Goal: Task Accomplishment & Management: Use online tool/utility

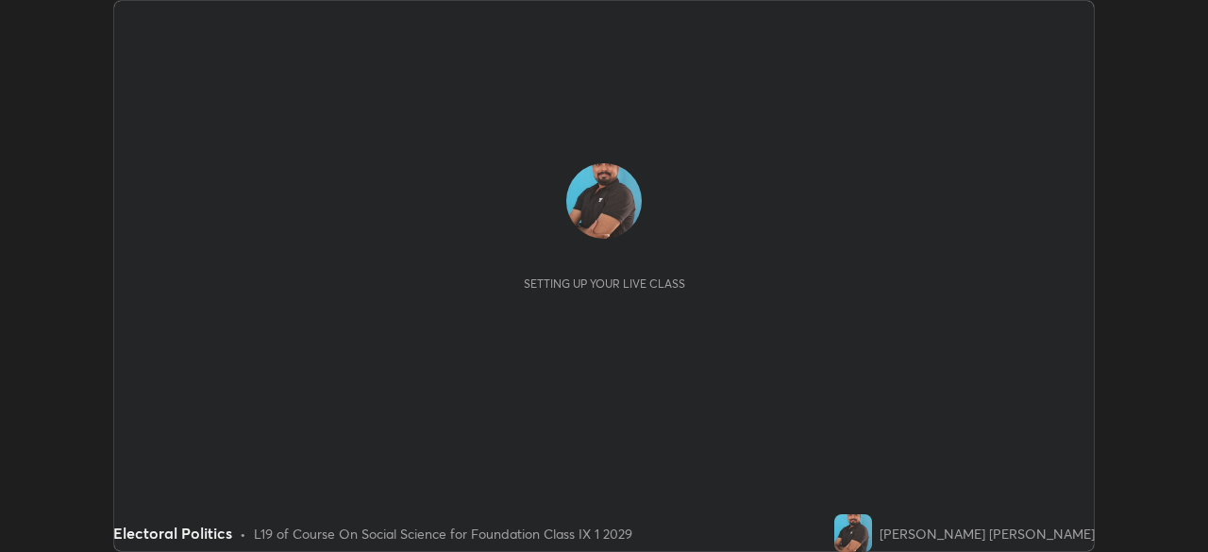
scroll to position [552, 1207]
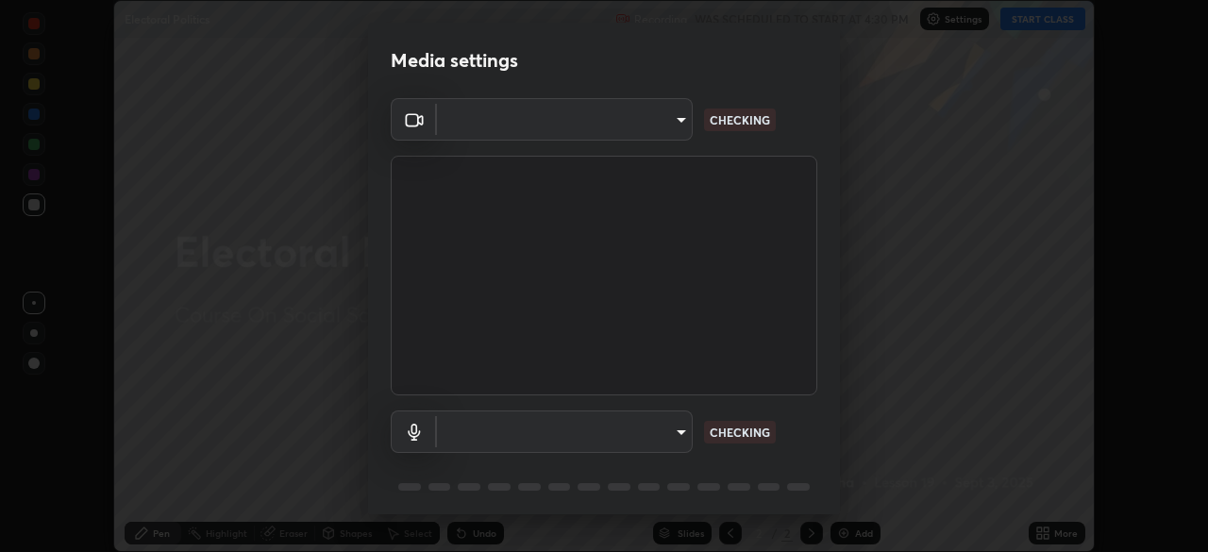
type input "6a58b21e3886260455e3a8f5b68a010b8d66c957dea9152d99a69134fe1af4a5"
type input "communications"
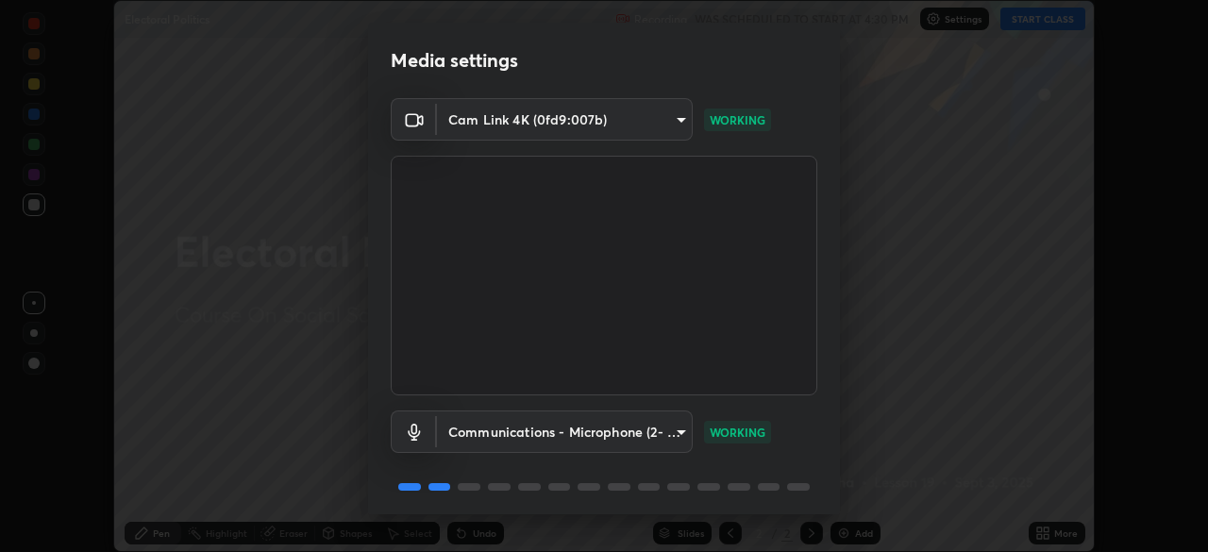
scroll to position [67, 0]
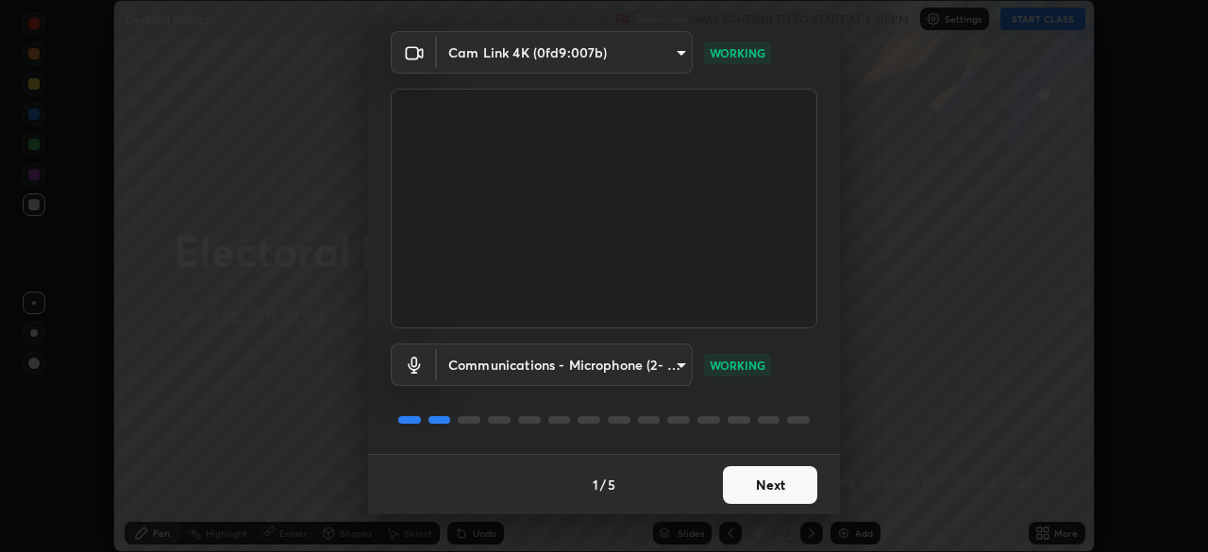
click at [767, 482] on button "Next" at bounding box center [770, 485] width 94 height 38
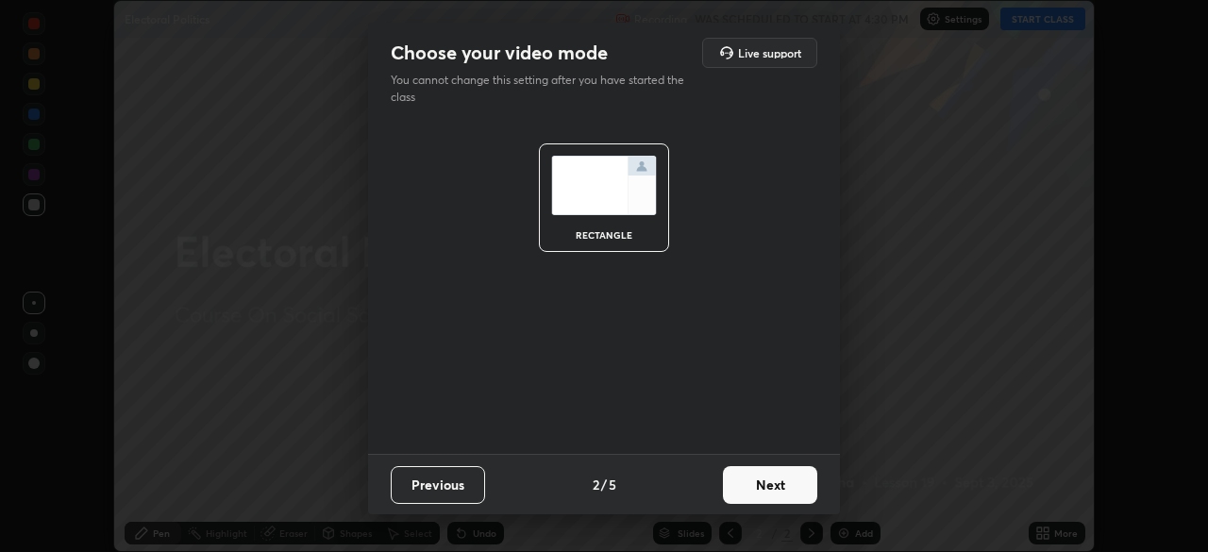
scroll to position [0, 0]
click at [786, 478] on button "Next" at bounding box center [770, 485] width 94 height 38
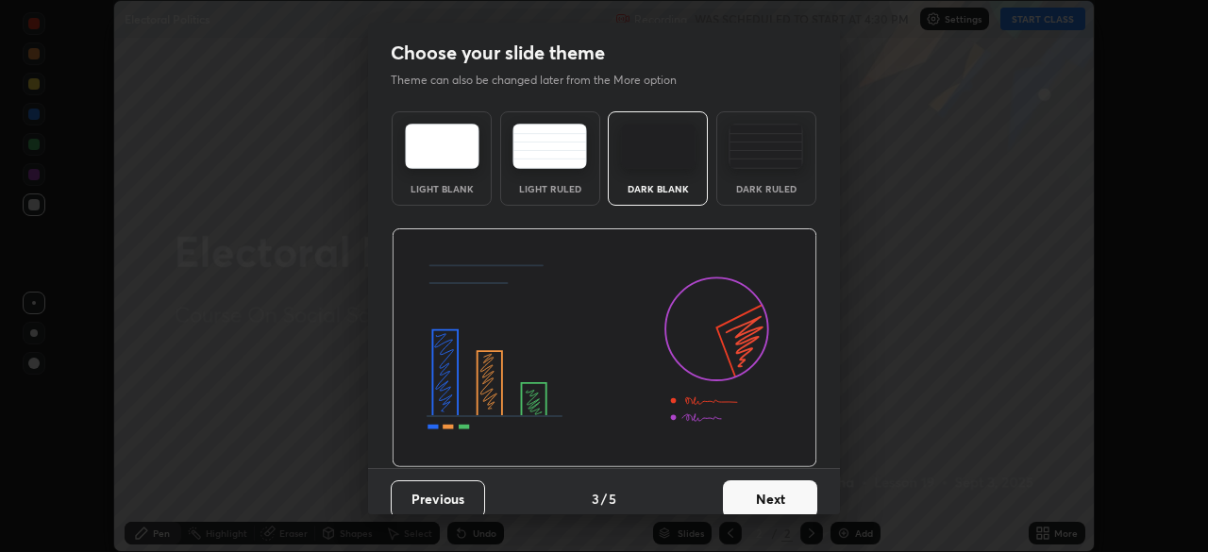
click at [776, 501] on button "Next" at bounding box center [770, 499] width 94 height 38
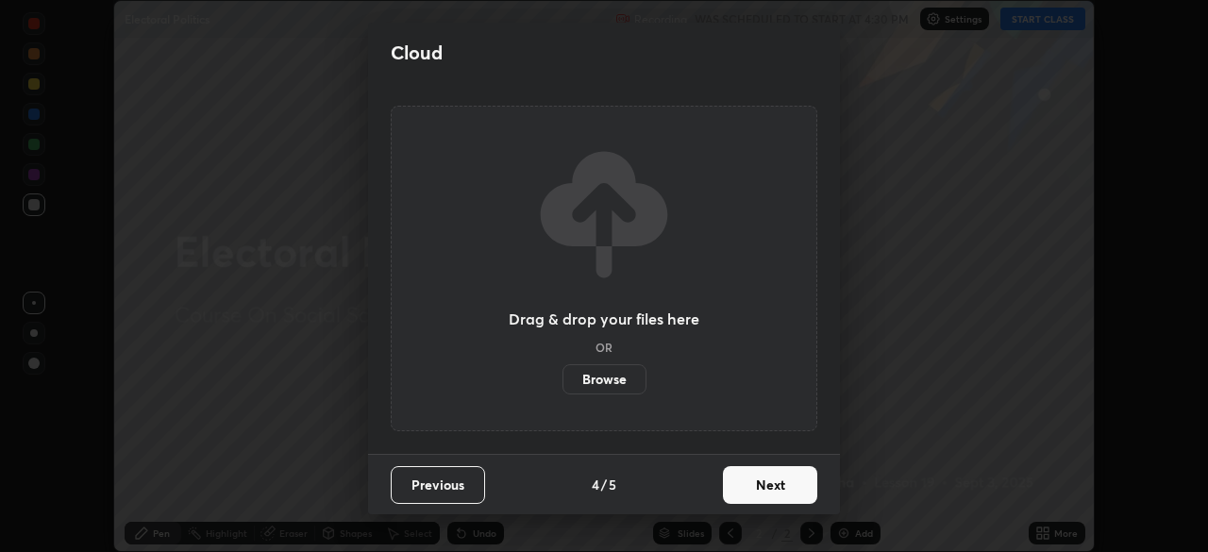
click at [764, 481] on button "Next" at bounding box center [770, 485] width 94 height 38
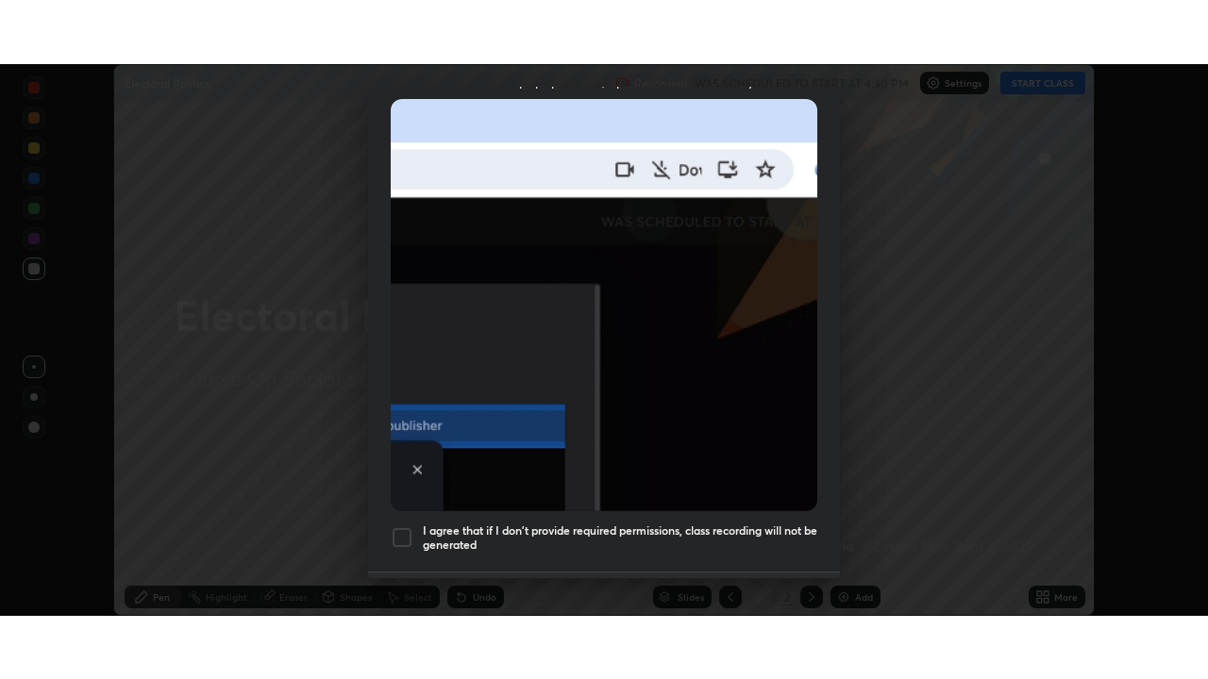
scroll to position [452, 0]
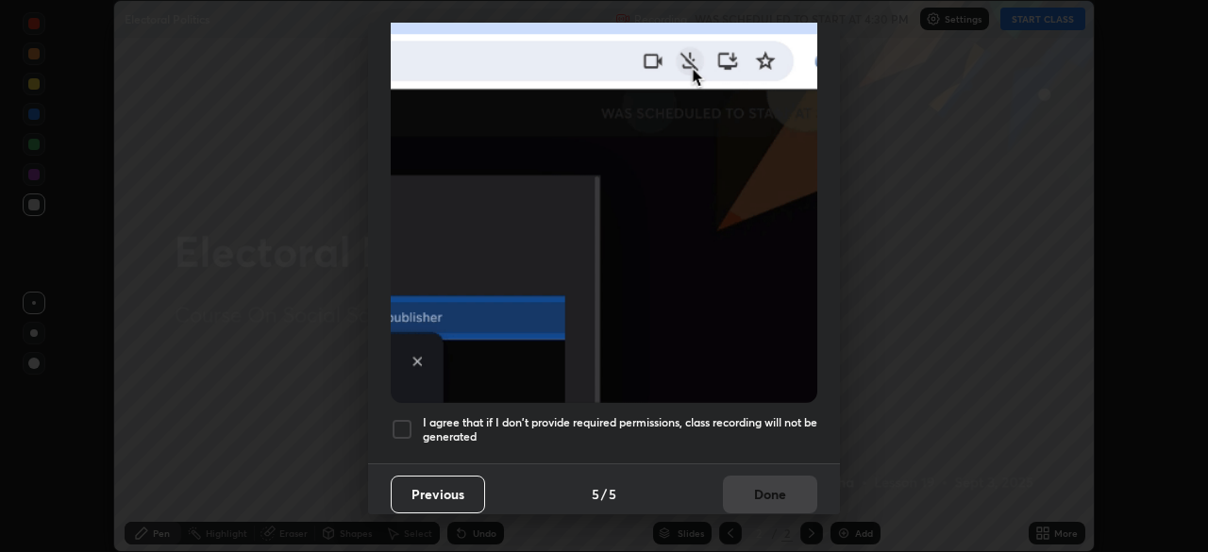
click at [412, 418] on div at bounding box center [402, 429] width 23 height 23
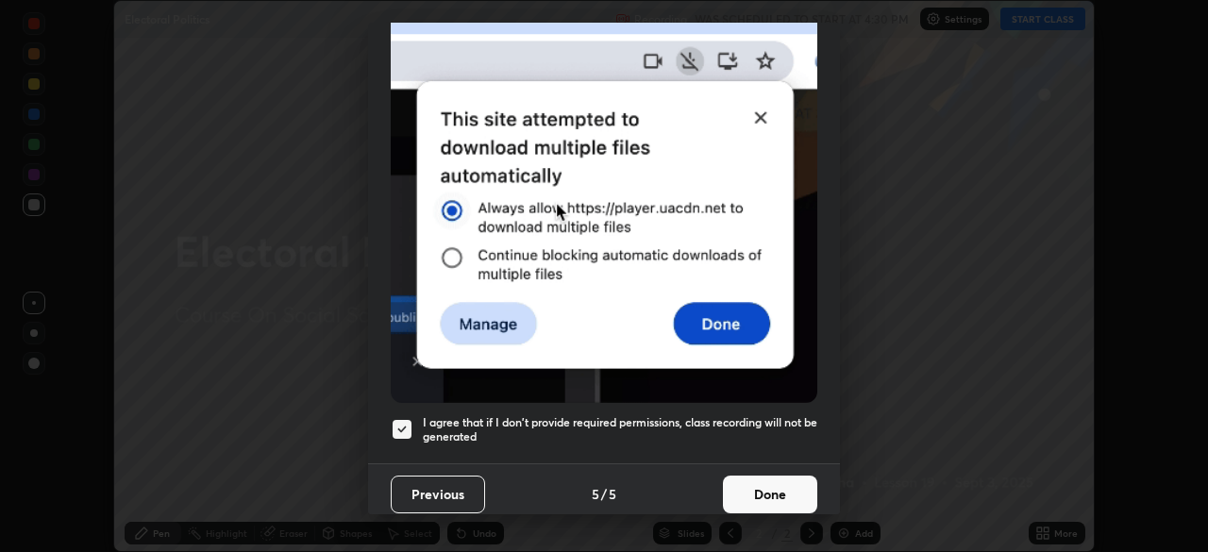
click at [732, 483] on button "Done" at bounding box center [770, 495] width 94 height 38
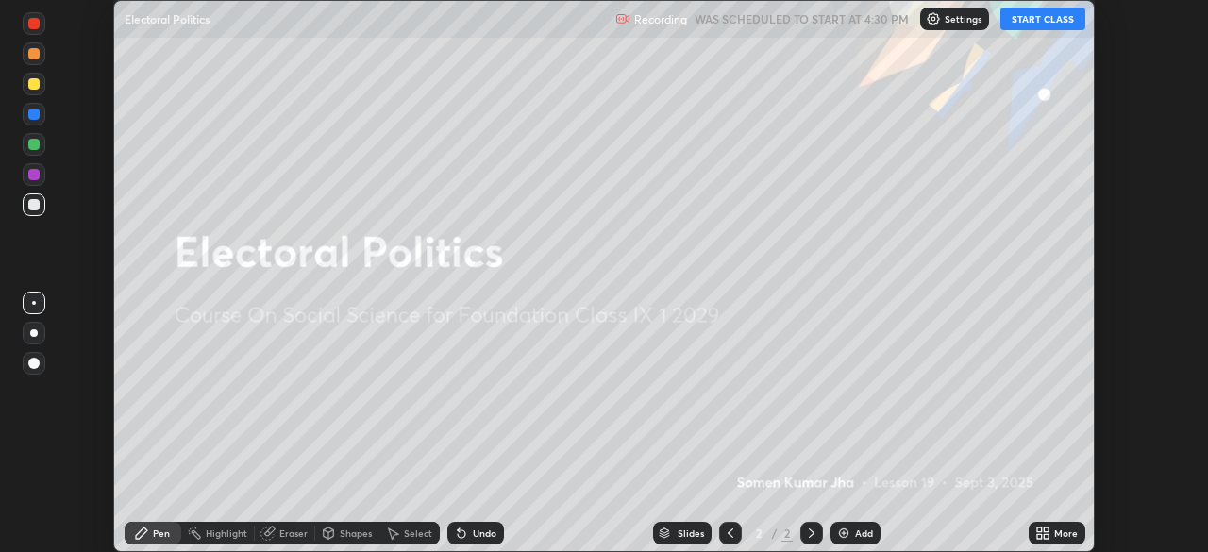
click at [1046, 536] on icon at bounding box center [1046, 536] width 5 height 5
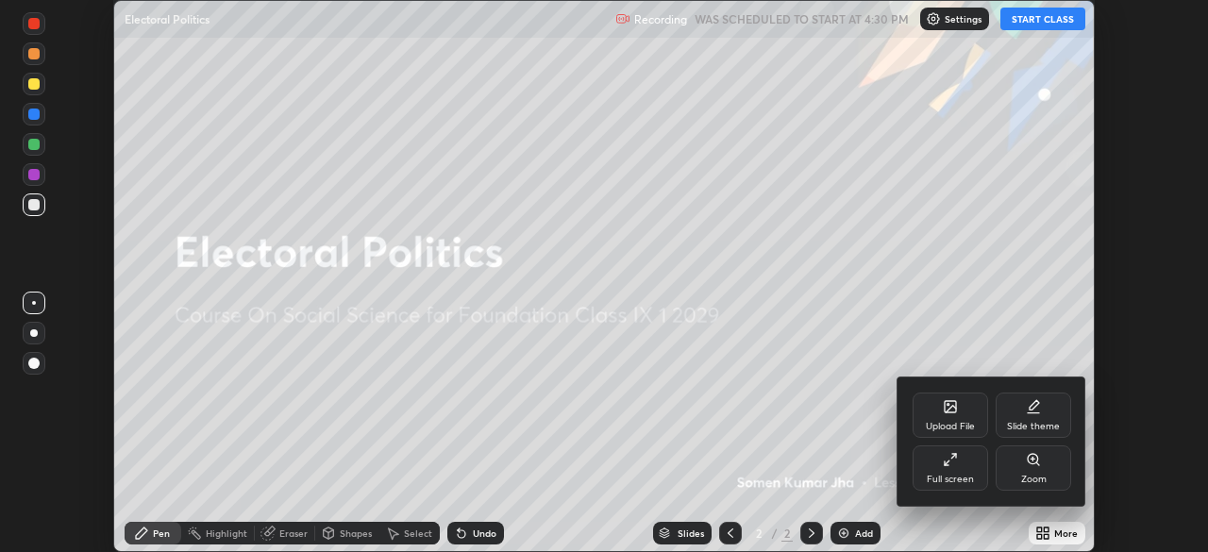
click at [953, 428] on div "Upload File" at bounding box center [950, 426] width 49 height 9
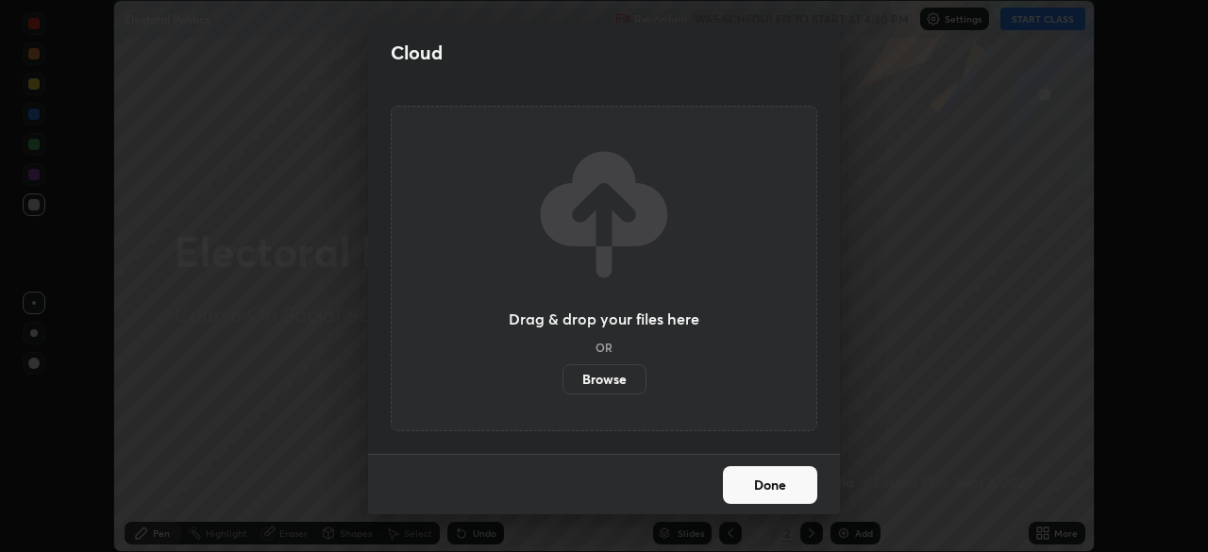
click at [629, 384] on label "Browse" at bounding box center [604, 379] width 84 height 30
click at [562, 384] on input "Browse" at bounding box center [562, 379] width 0 height 30
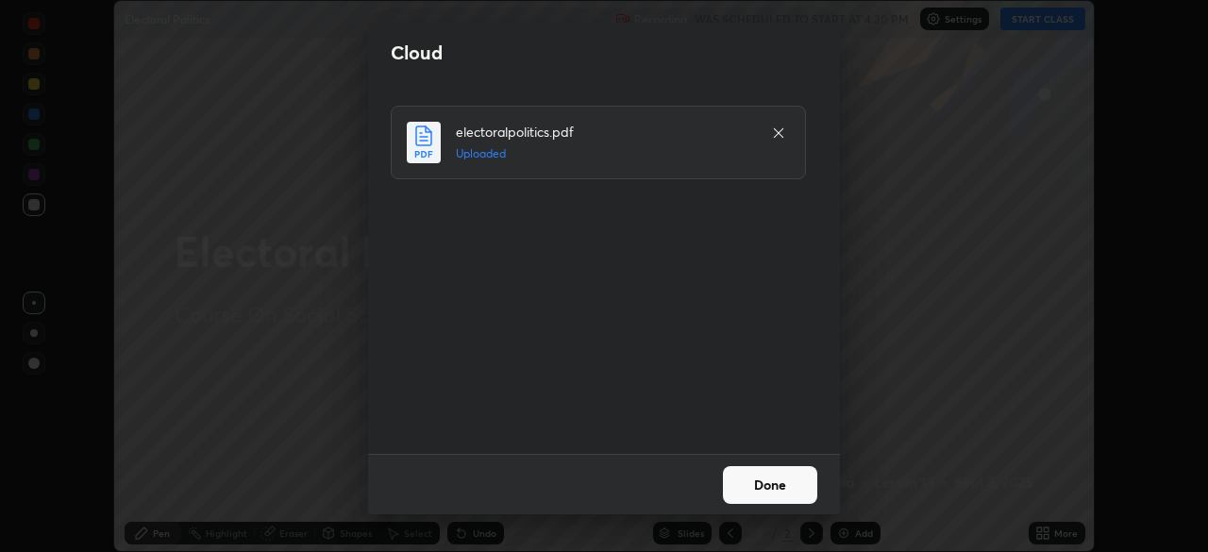
click at [797, 483] on button "Done" at bounding box center [770, 485] width 94 height 38
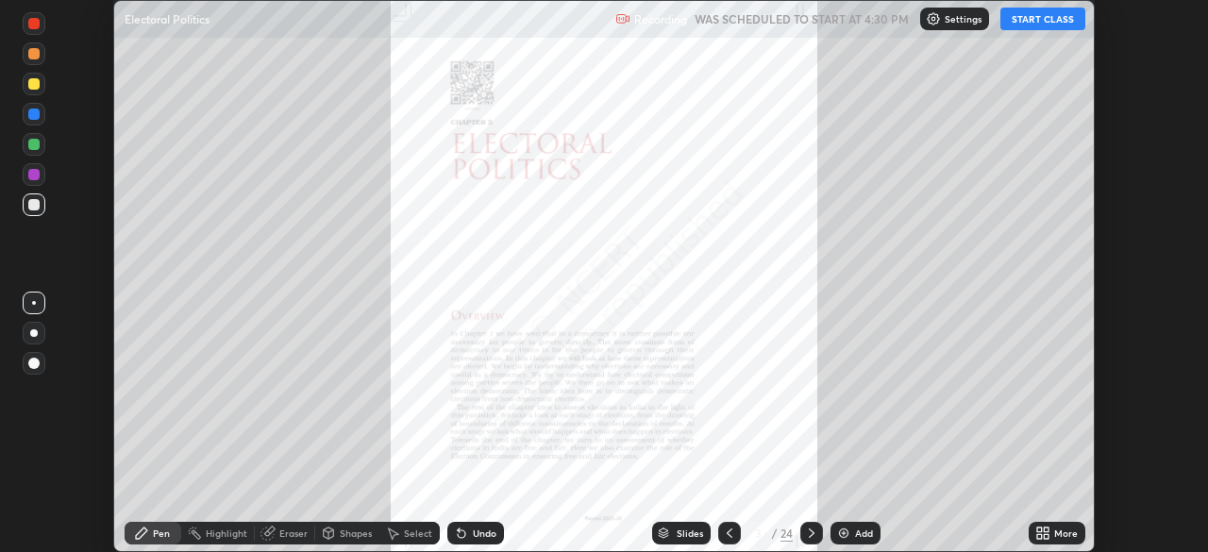
click at [1050, 531] on div "More" at bounding box center [1057, 533] width 57 height 23
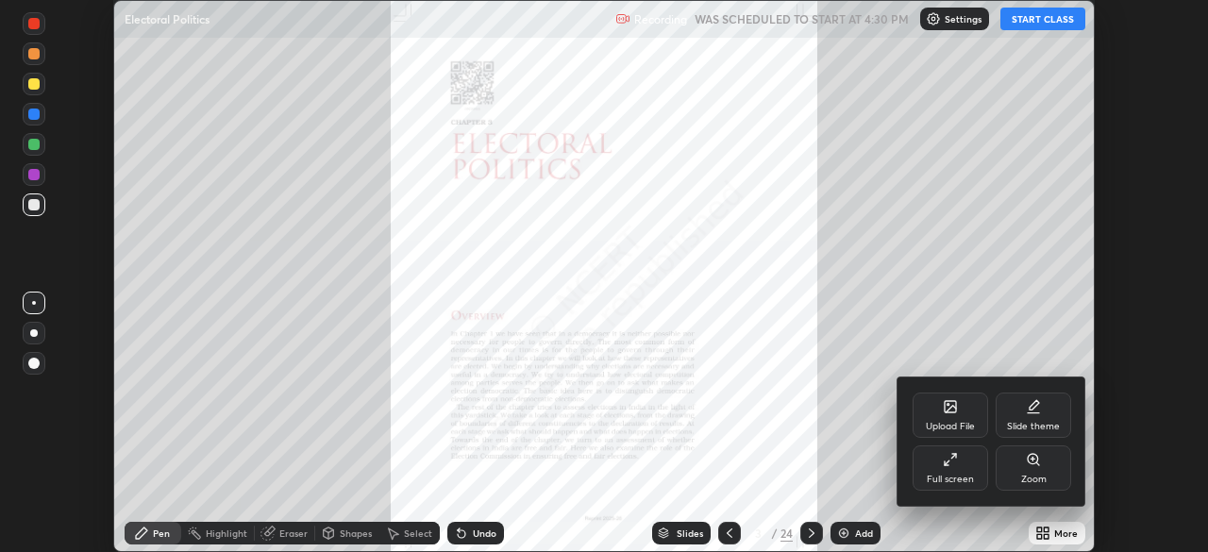
click at [973, 470] on div "Full screen" at bounding box center [950, 467] width 75 height 45
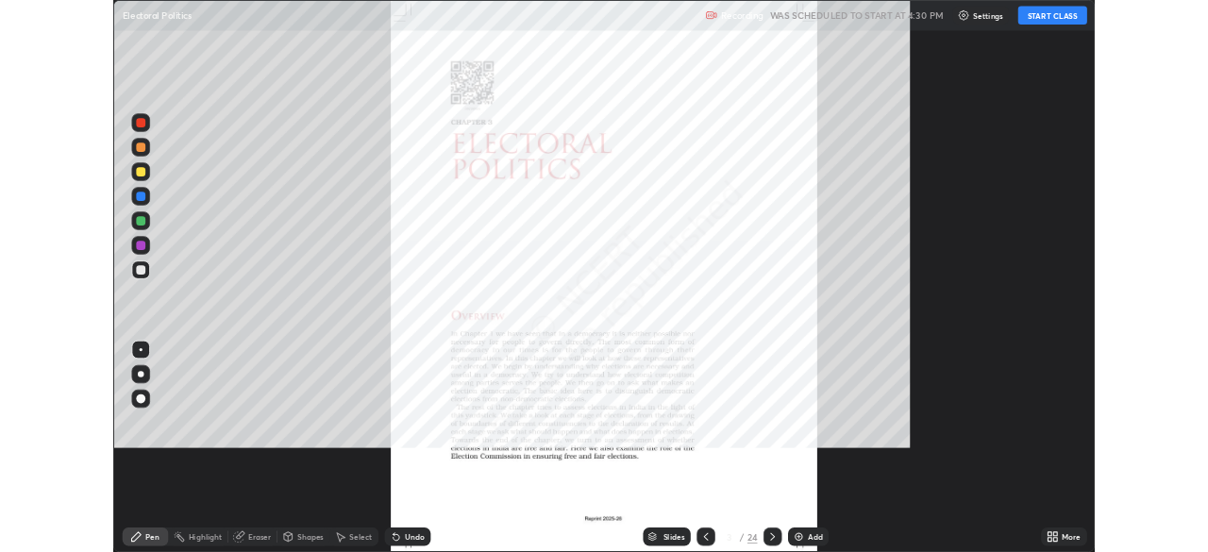
scroll to position [679, 1208]
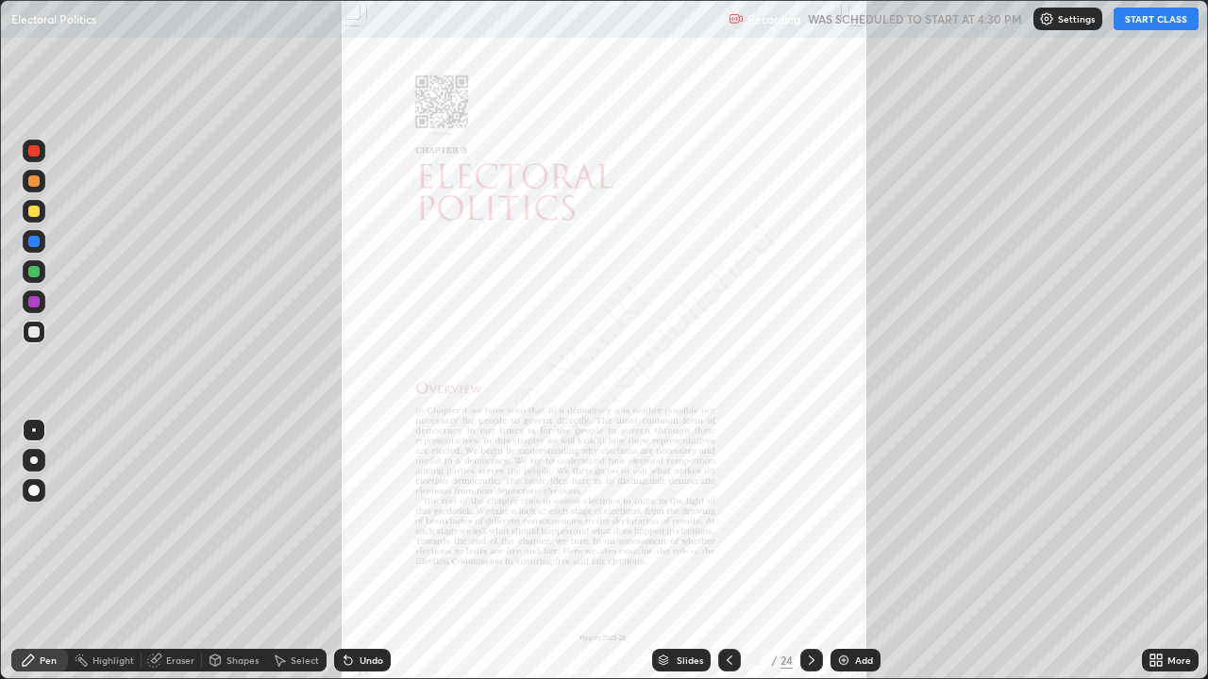
click at [1140, 19] on button "START CLASS" at bounding box center [1156, 19] width 85 height 23
click at [29, 304] on div at bounding box center [33, 301] width 11 height 11
click at [810, 551] on icon at bounding box center [811, 660] width 15 height 15
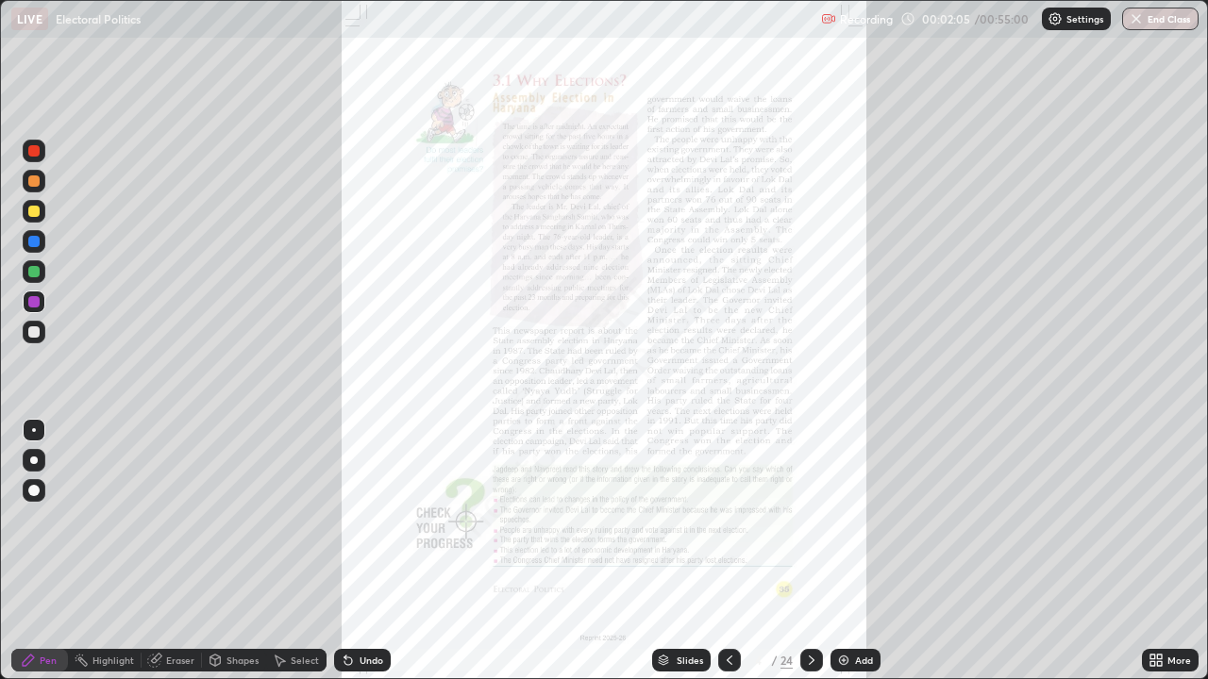
click at [845, 551] on img at bounding box center [843, 660] width 15 height 15
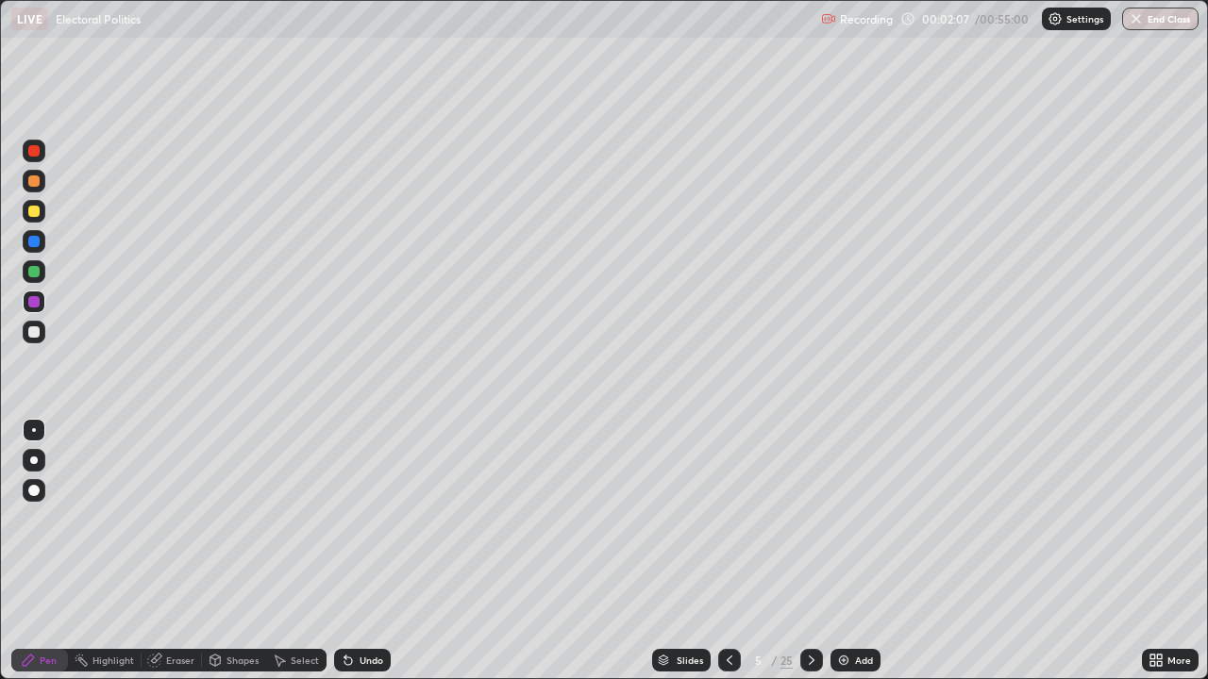
click at [42, 214] on div at bounding box center [34, 211] width 23 height 23
click at [34, 273] on div at bounding box center [33, 271] width 11 height 11
click at [34, 332] on div at bounding box center [33, 332] width 11 height 11
click at [30, 213] on div at bounding box center [33, 211] width 11 height 11
click at [26, 183] on div at bounding box center [34, 181] width 23 height 23
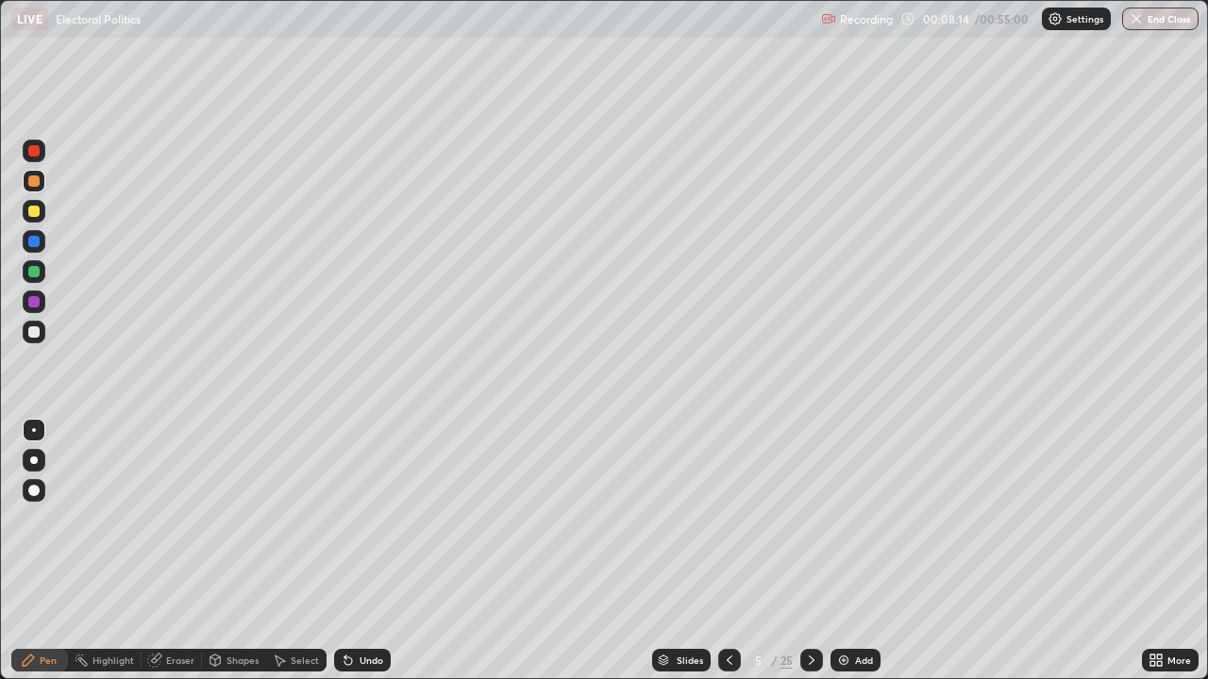
click at [177, 551] on div "Eraser" at bounding box center [180, 660] width 28 height 9
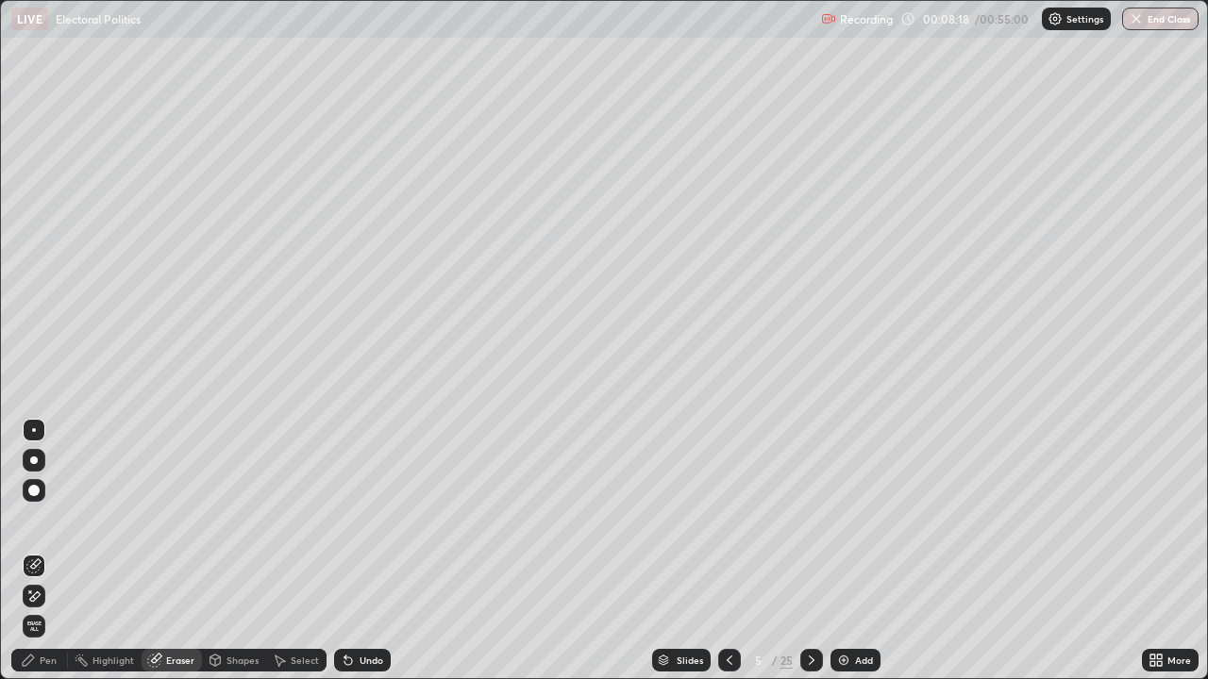
click at [44, 551] on div "Pen" at bounding box center [48, 660] width 17 height 9
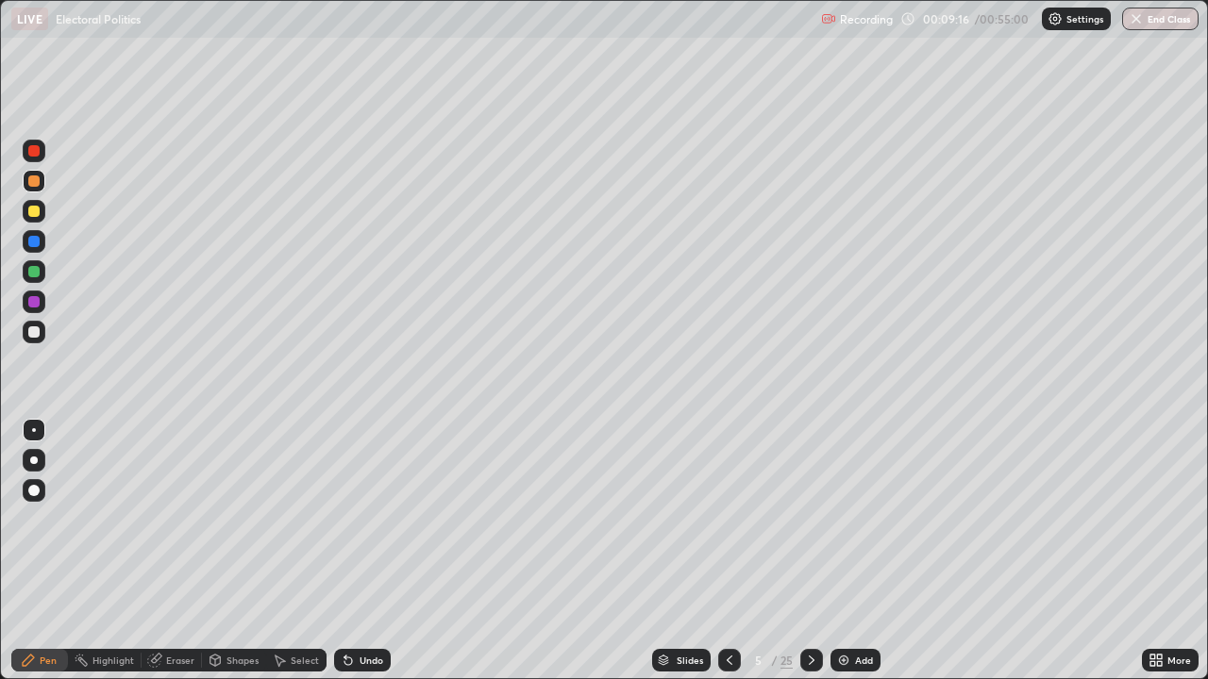
click at [33, 276] on div at bounding box center [33, 271] width 11 height 11
click at [725, 551] on icon at bounding box center [729, 660] width 15 height 15
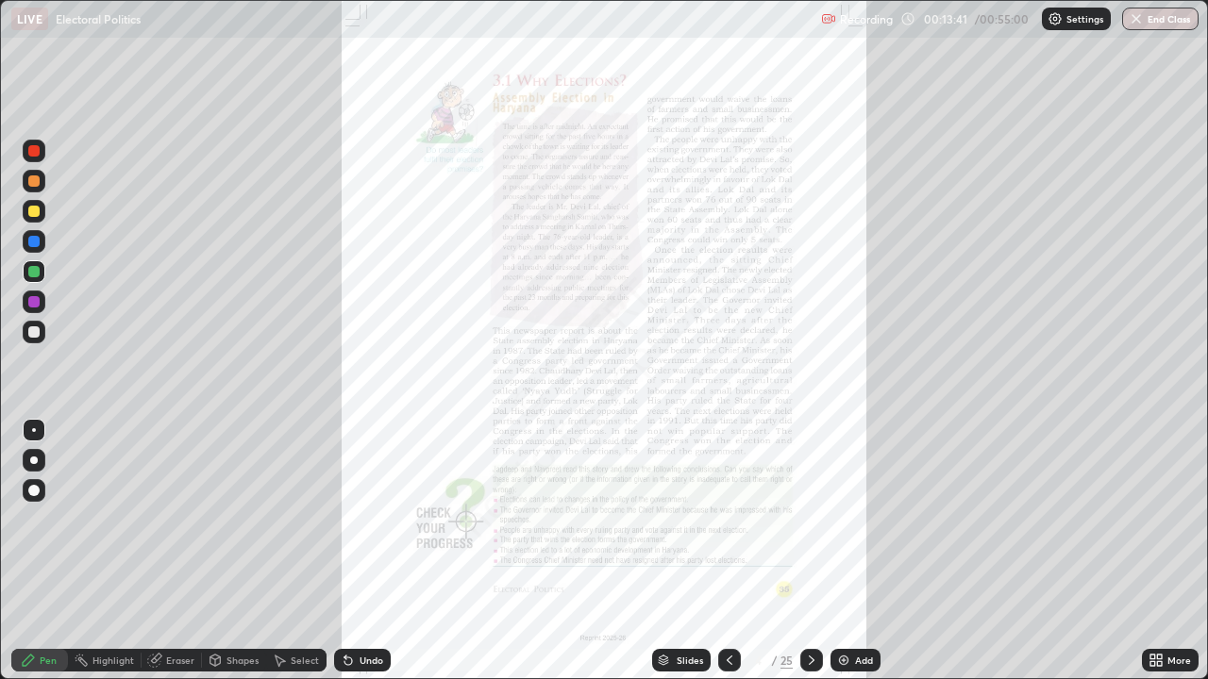
click at [354, 551] on div "Undo" at bounding box center [362, 660] width 57 height 23
click at [1159, 551] on icon at bounding box center [1159, 657] width 5 height 5
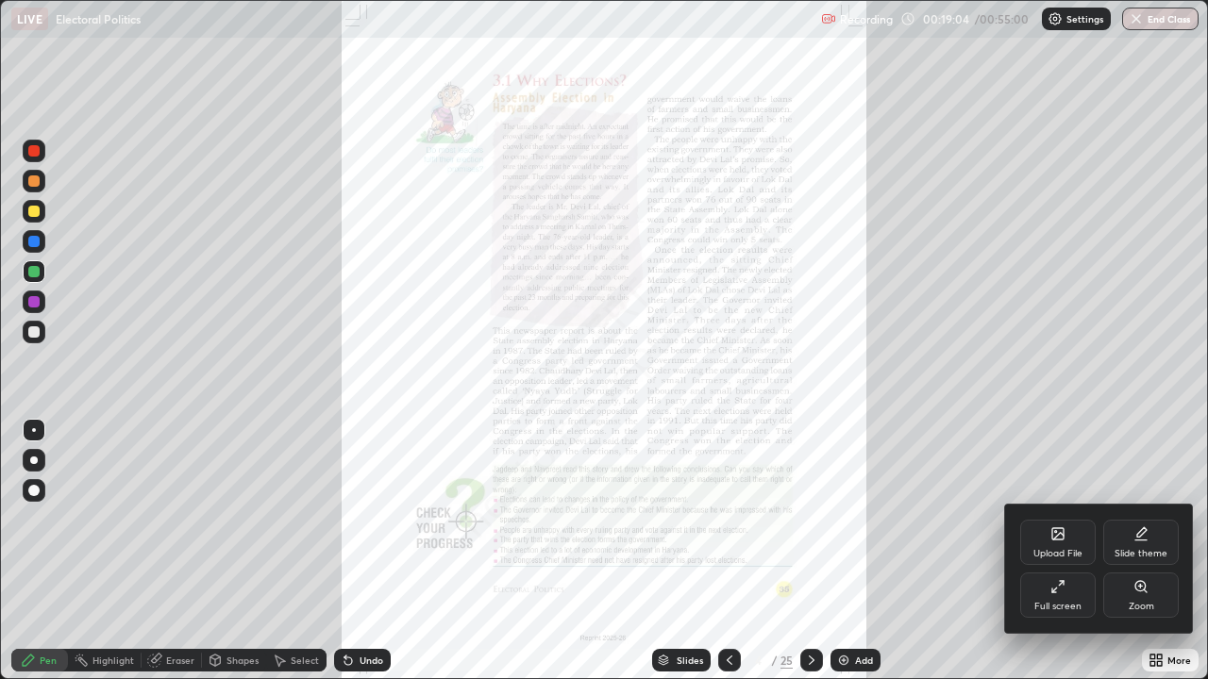
click at [1139, 551] on icon at bounding box center [1140, 586] width 15 height 15
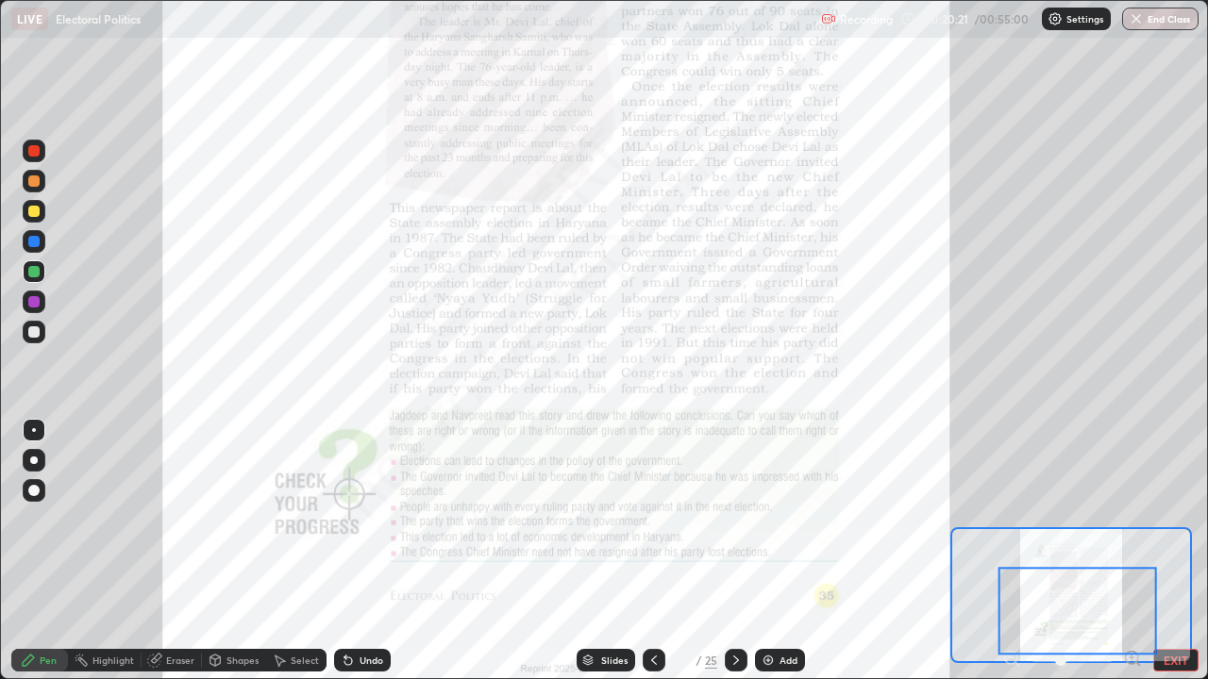
click at [734, 551] on icon at bounding box center [736, 660] width 15 height 15
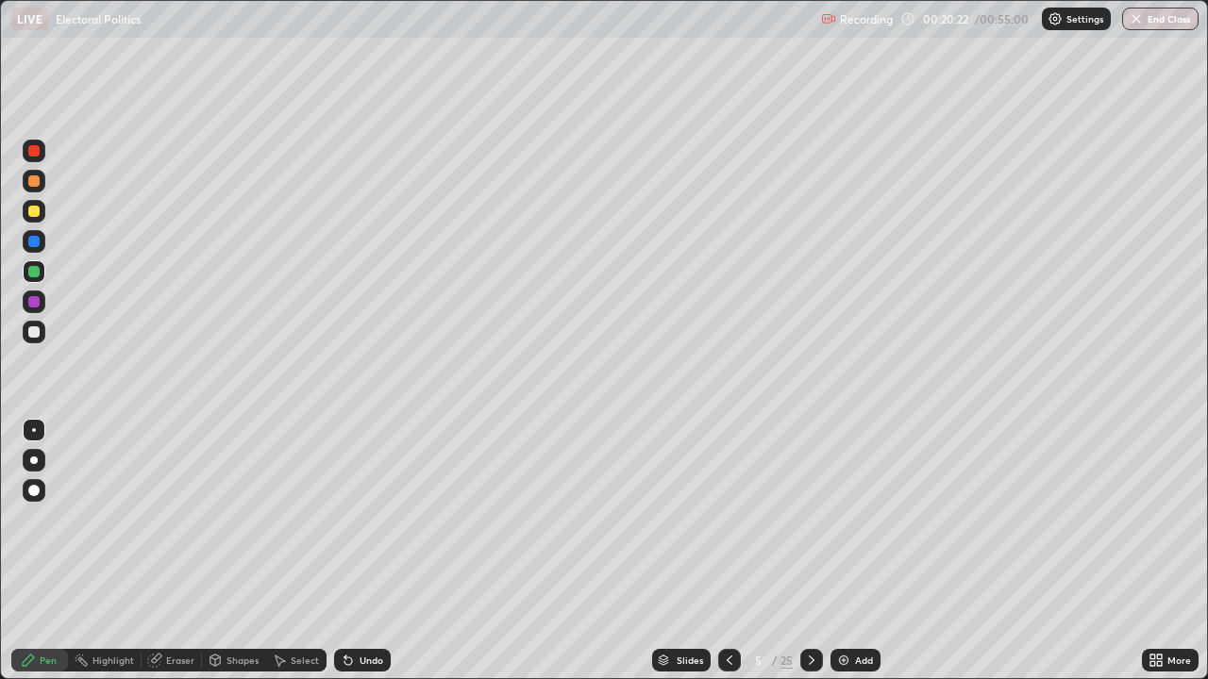
click at [810, 551] on icon at bounding box center [812, 660] width 6 height 9
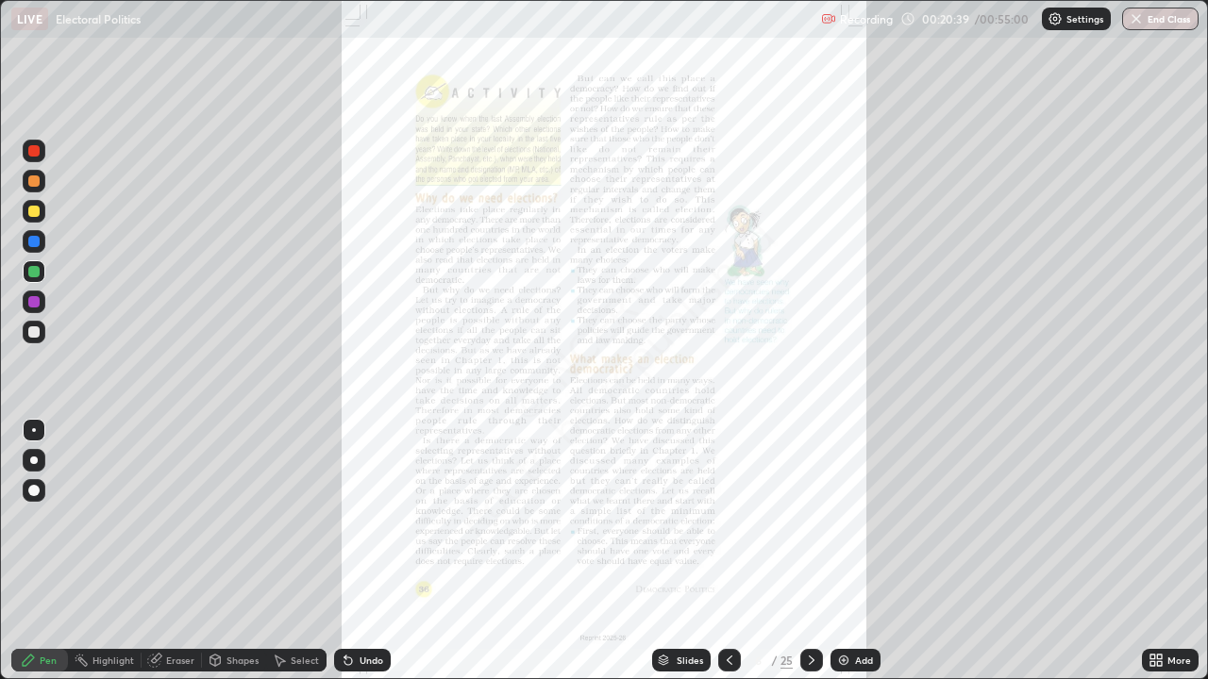
click at [1158, 551] on icon at bounding box center [1159, 664] width 5 height 5
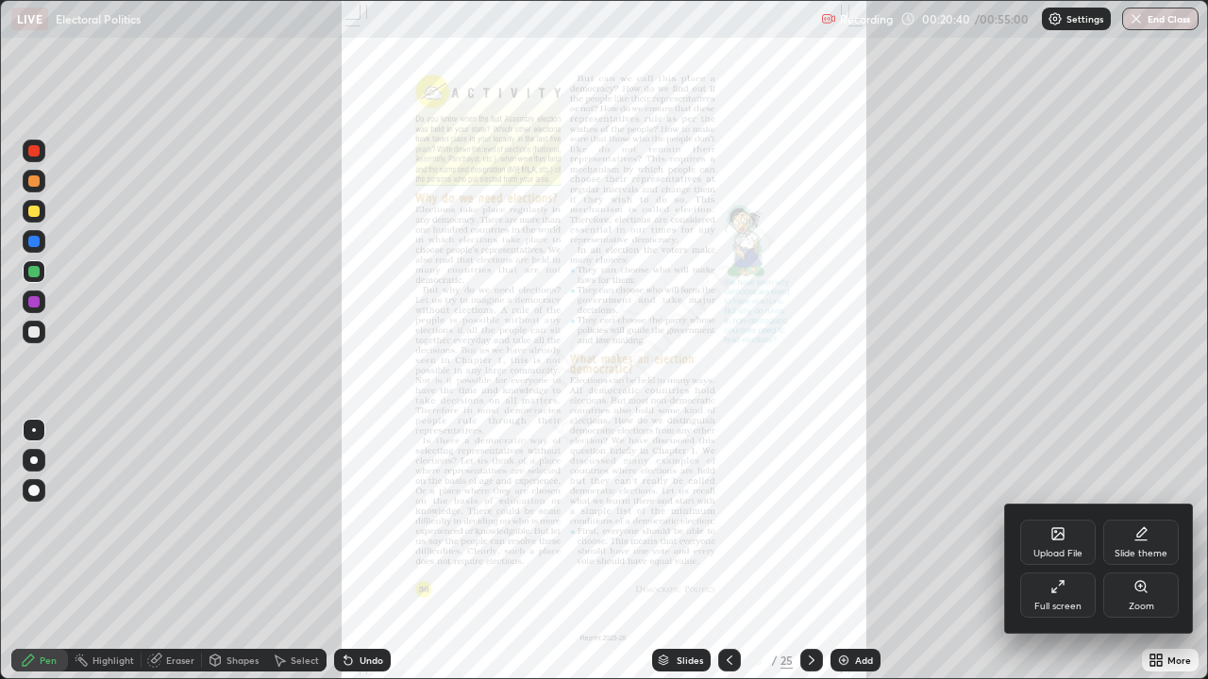
click at [1134, 551] on div "Zoom" at bounding box center [1140, 595] width 75 height 45
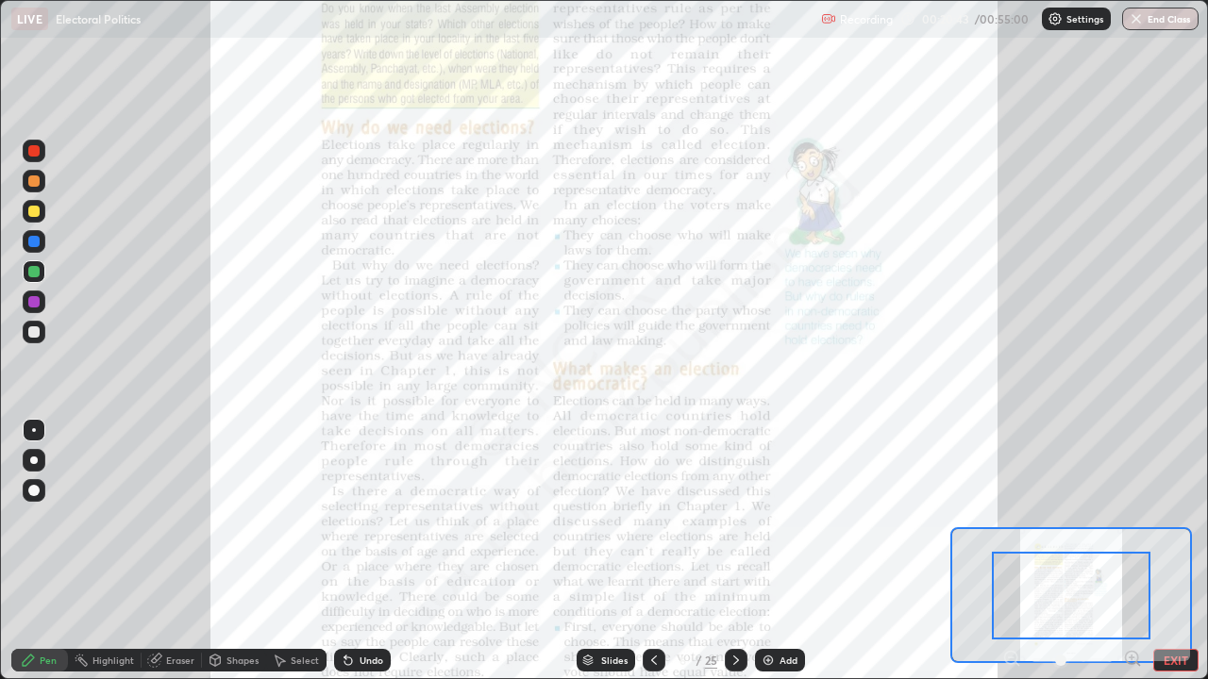
click at [40, 309] on div at bounding box center [34, 302] width 23 height 23
click at [763, 551] on img at bounding box center [768, 660] width 15 height 15
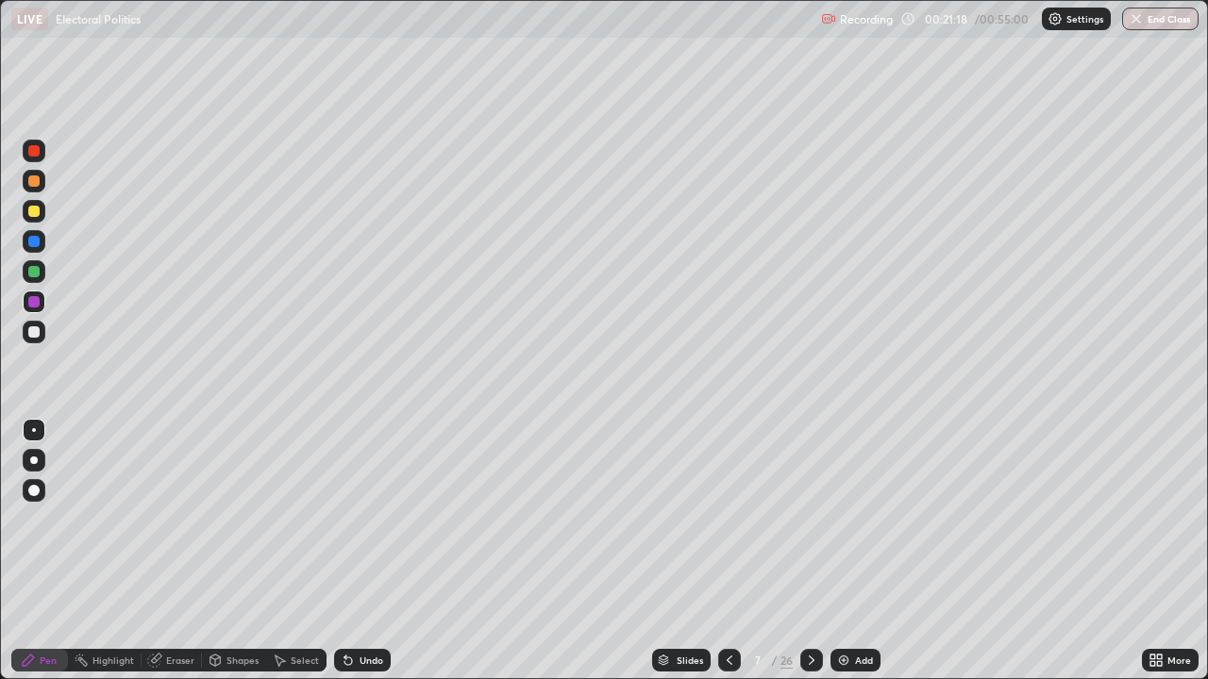
click at [36, 213] on div at bounding box center [33, 211] width 11 height 11
click at [33, 273] on div at bounding box center [33, 271] width 11 height 11
click at [356, 551] on div "Undo" at bounding box center [362, 660] width 57 height 23
click at [360, 551] on div "Undo" at bounding box center [372, 660] width 24 height 9
click at [32, 213] on div at bounding box center [33, 211] width 11 height 11
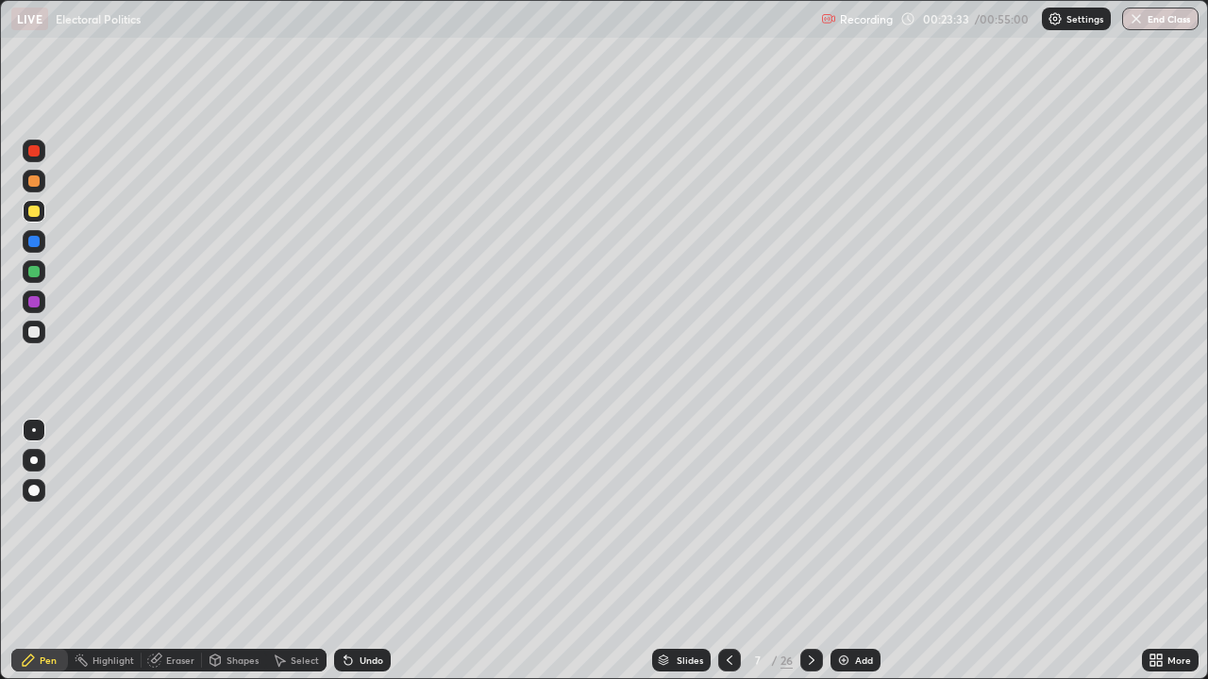
click at [352, 551] on icon at bounding box center [348, 660] width 15 height 15
click at [35, 302] on div at bounding box center [33, 301] width 11 height 11
click at [29, 276] on div at bounding box center [33, 271] width 11 height 11
click at [718, 551] on div at bounding box center [729, 660] width 23 height 23
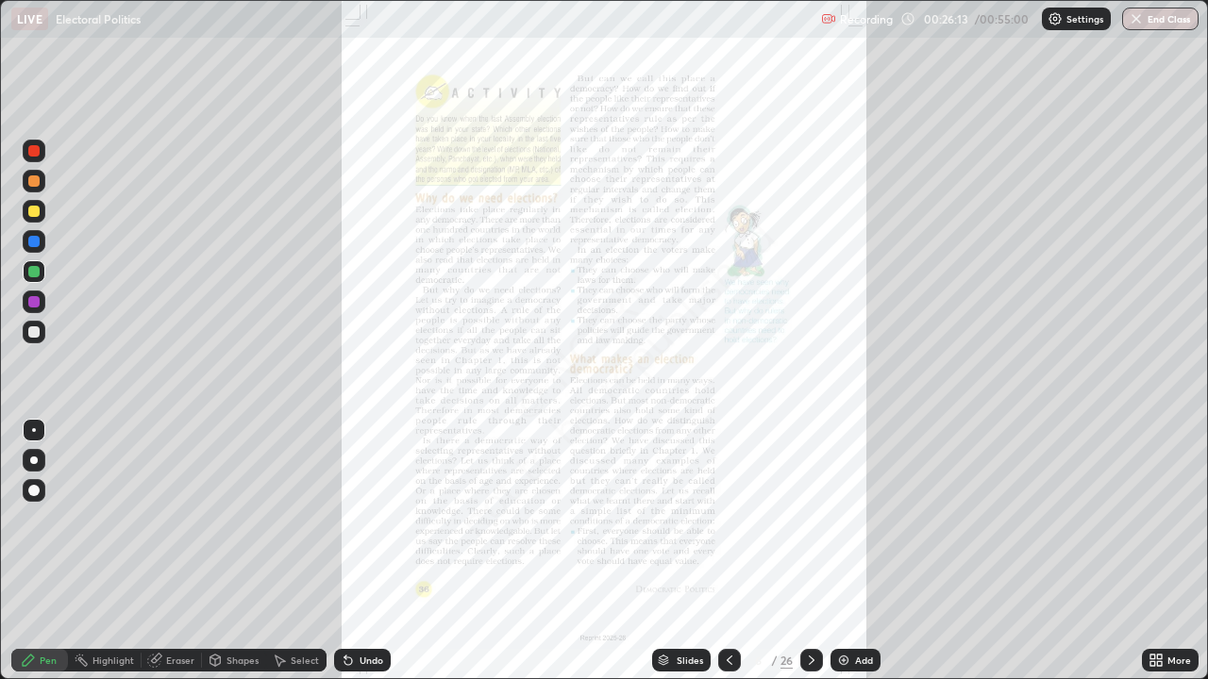
click at [804, 551] on icon at bounding box center [811, 660] width 15 height 15
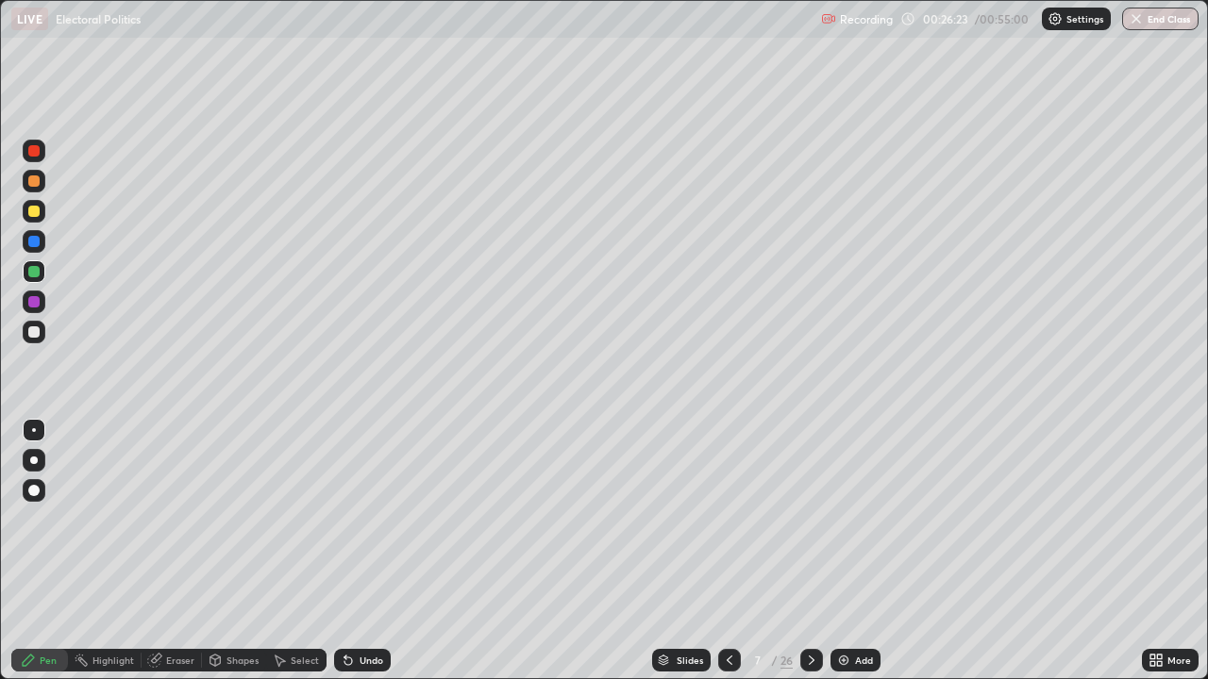
click at [28, 301] on div at bounding box center [33, 301] width 11 height 11
click at [728, 551] on icon at bounding box center [729, 660] width 15 height 15
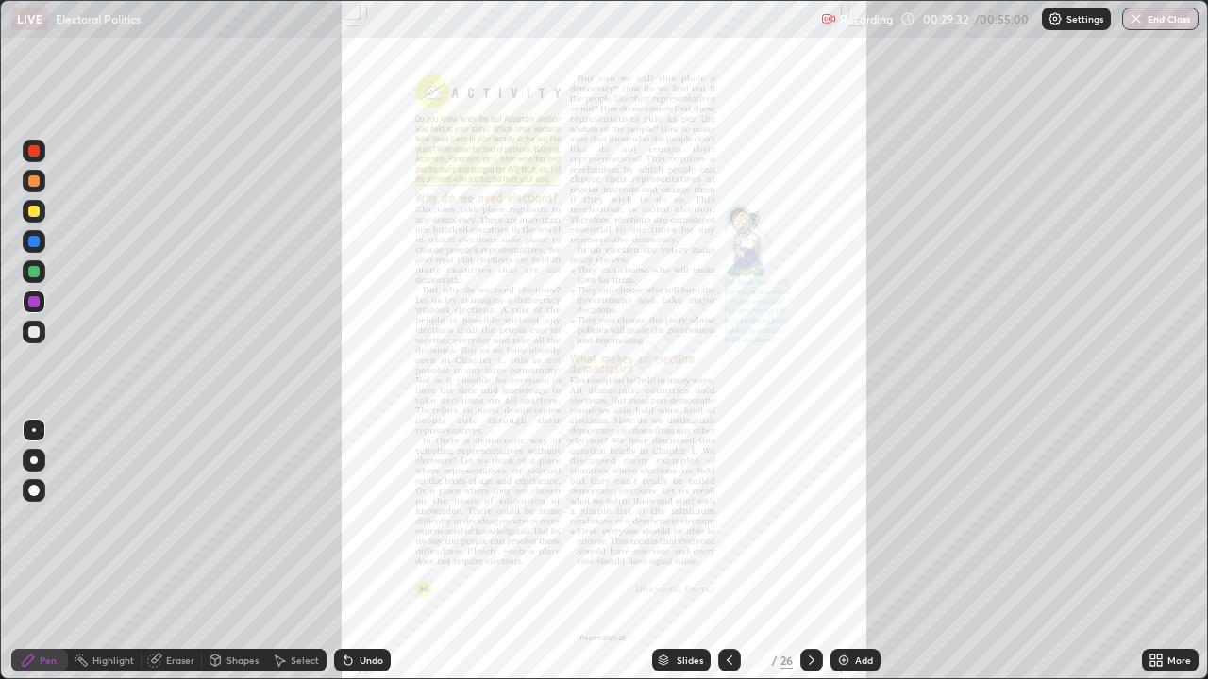
click at [841, 551] on img at bounding box center [843, 660] width 15 height 15
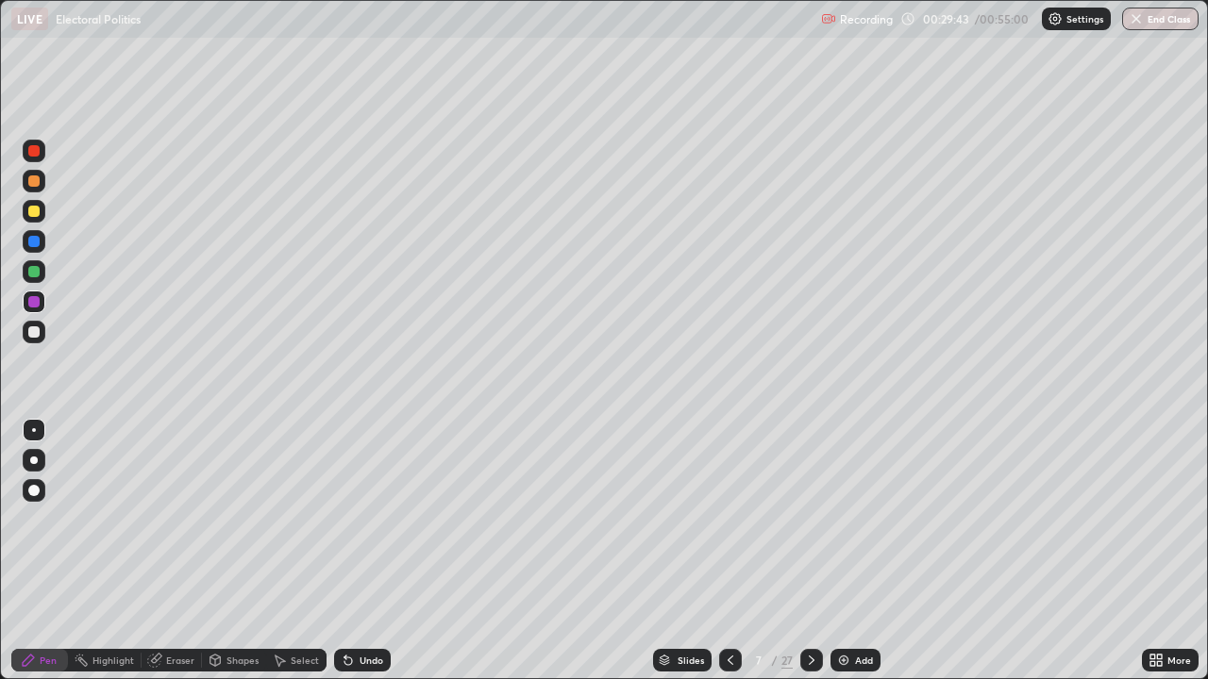
click at [728, 551] on icon at bounding box center [730, 660] width 15 height 15
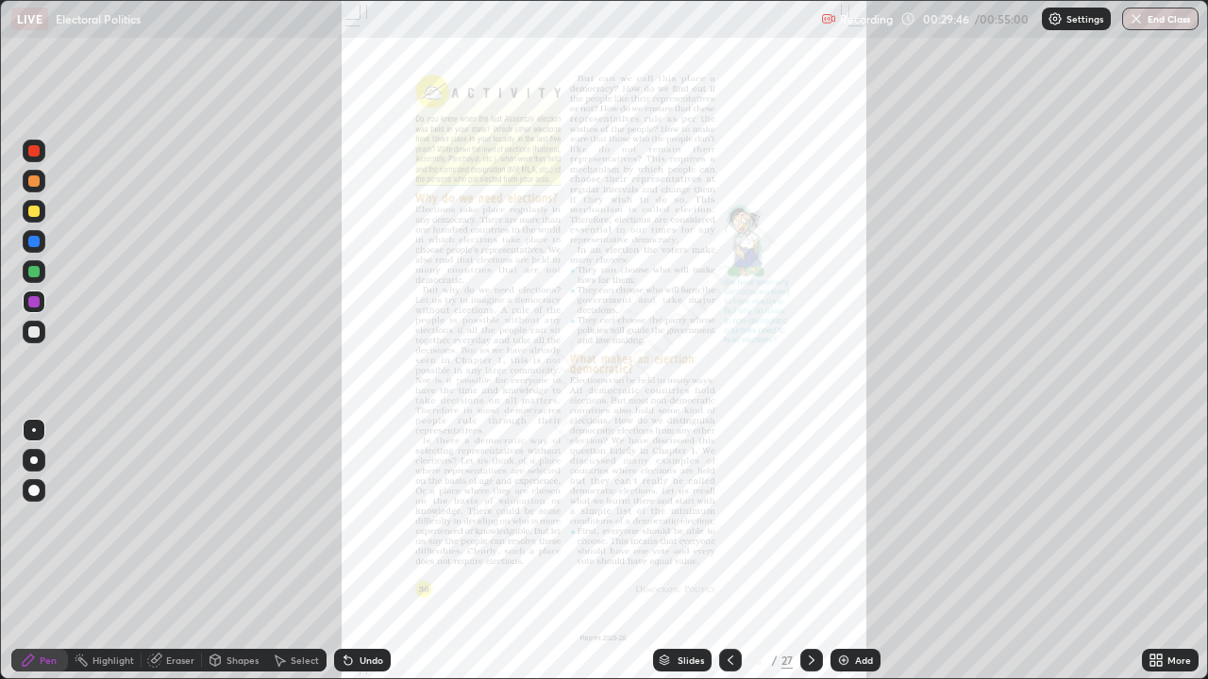
click at [809, 551] on icon at bounding box center [812, 660] width 6 height 9
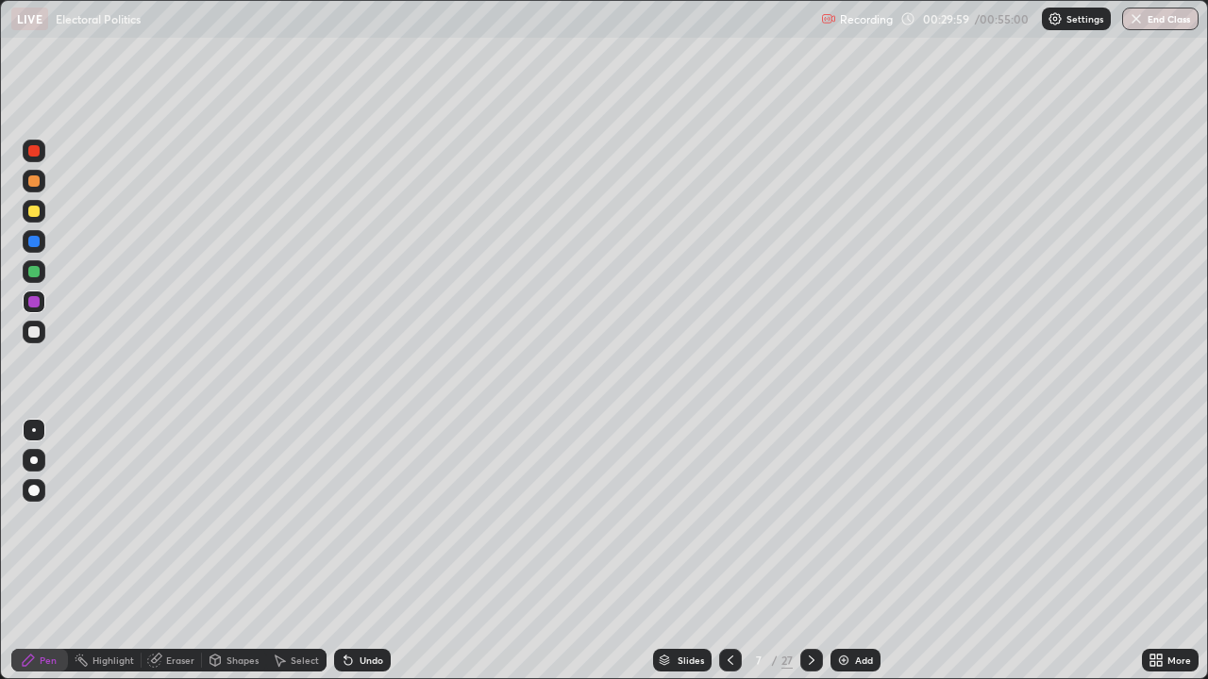
click at [26, 213] on div at bounding box center [34, 211] width 23 height 23
click at [363, 551] on div "Undo" at bounding box center [372, 660] width 24 height 9
click at [360, 551] on div "Undo" at bounding box center [362, 660] width 57 height 23
click at [29, 275] on div at bounding box center [33, 271] width 11 height 11
click at [728, 551] on icon at bounding box center [730, 660] width 15 height 15
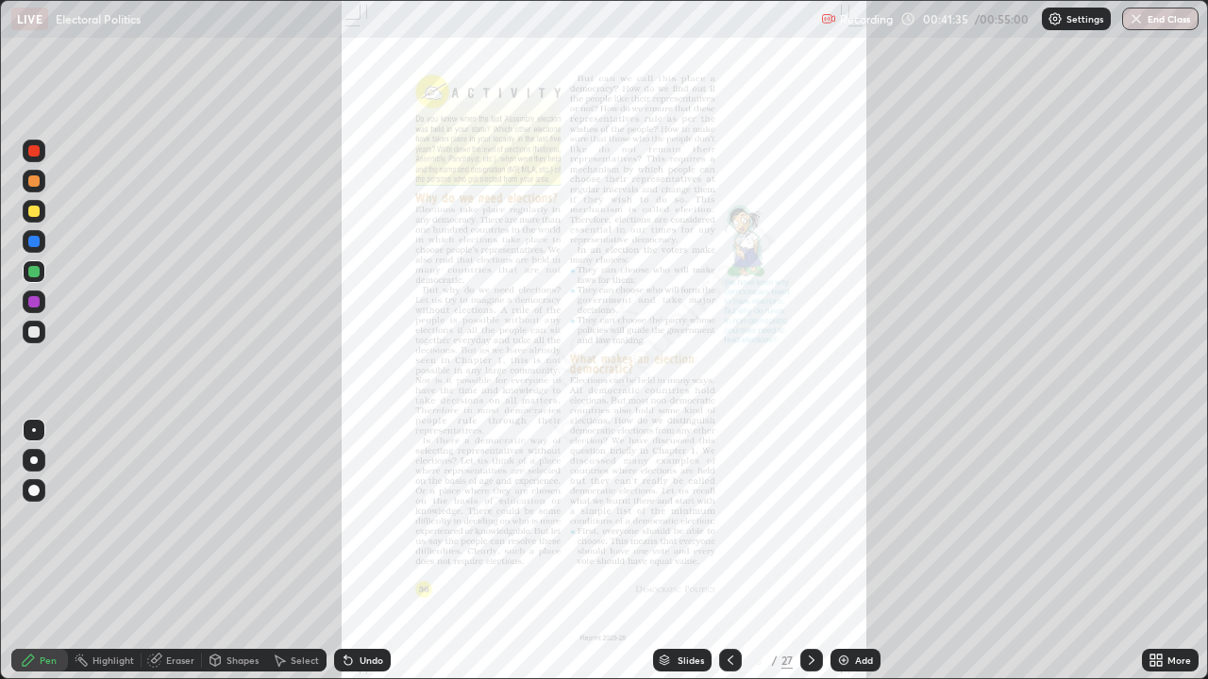
click at [1159, 551] on icon at bounding box center [1159, 664] width 5 height 5
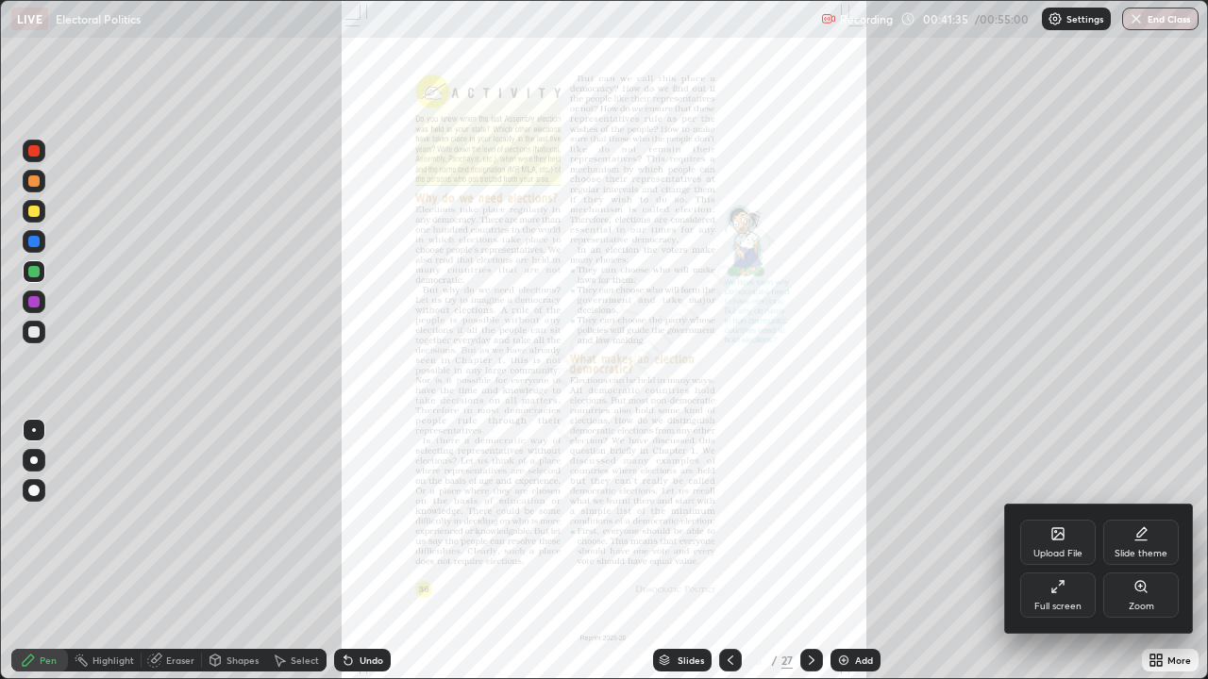
click at [1132, 551] on div "Zoom" at bounding box center [1141, 606] width 25 height 9
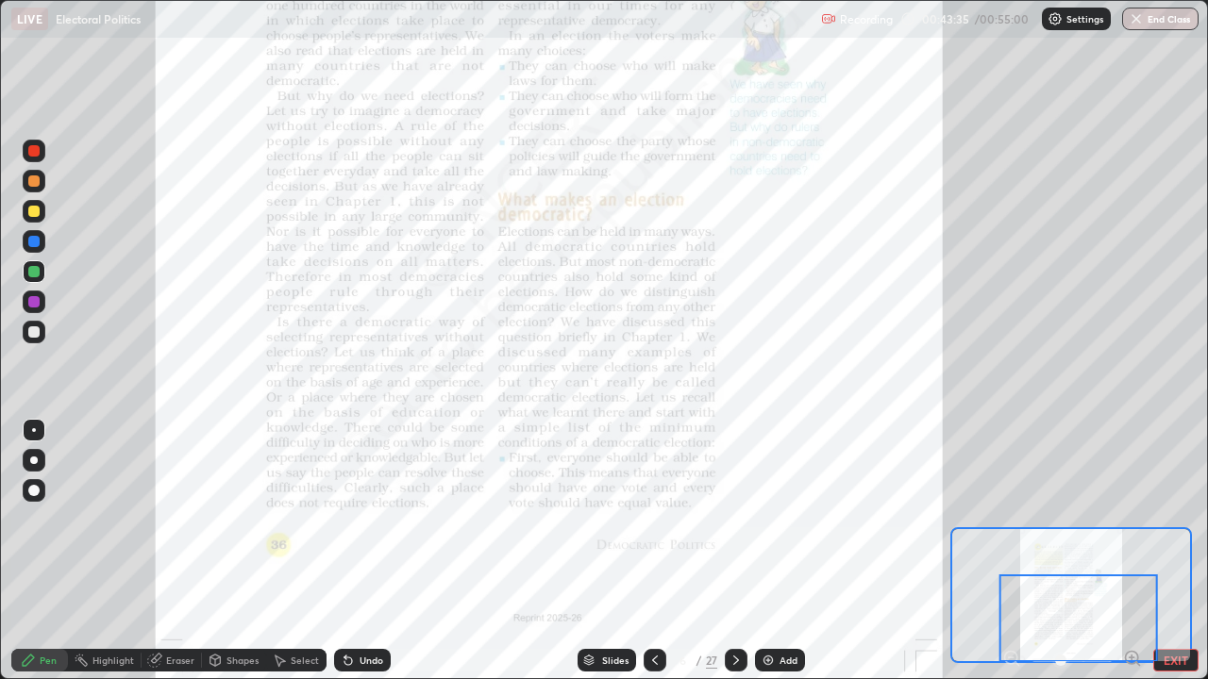
click at [734, 551] on icon at bounding box center [736, 660] width 15 height 15
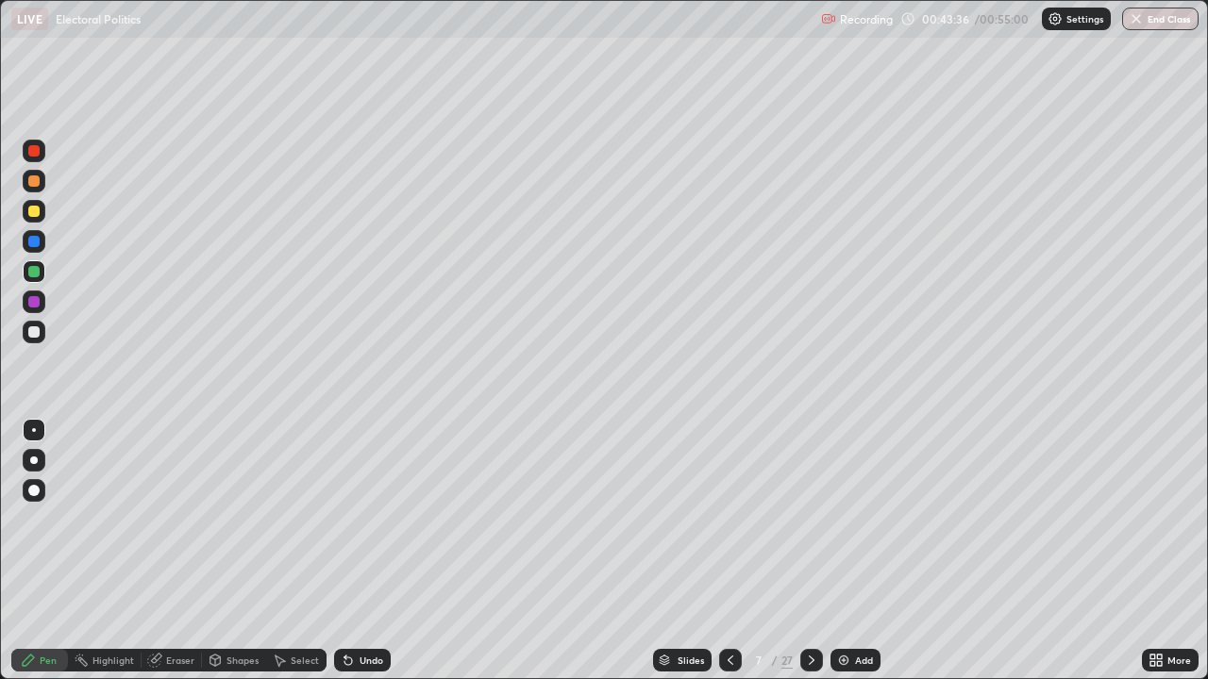
click at [810, 551] on icon at bounding box center [811, 660] width 15 height 15
click at [804, 551] on icon at bounding box center [811, 660] width 15 height 15
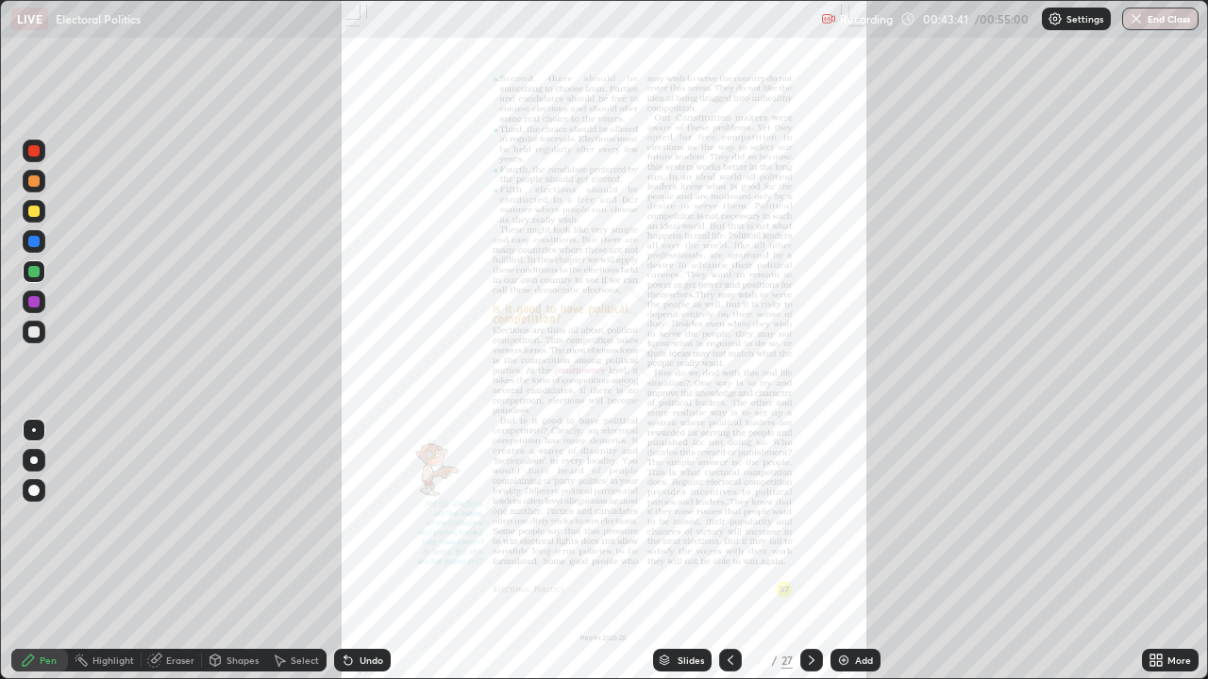
click at [1152, 551] on icon at bounding box center [1152, 657] width 5 height 5
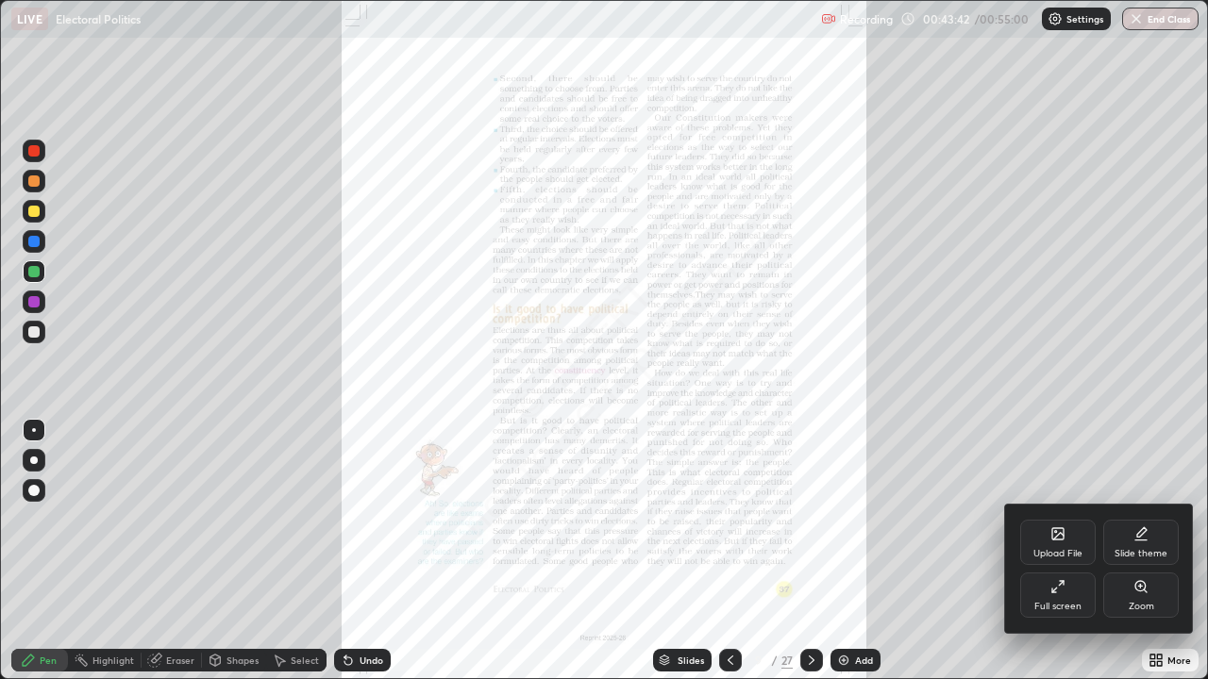
click at [1122, 551] on div "Zoom" at bounding box center [1140, 595] width 75 height 45
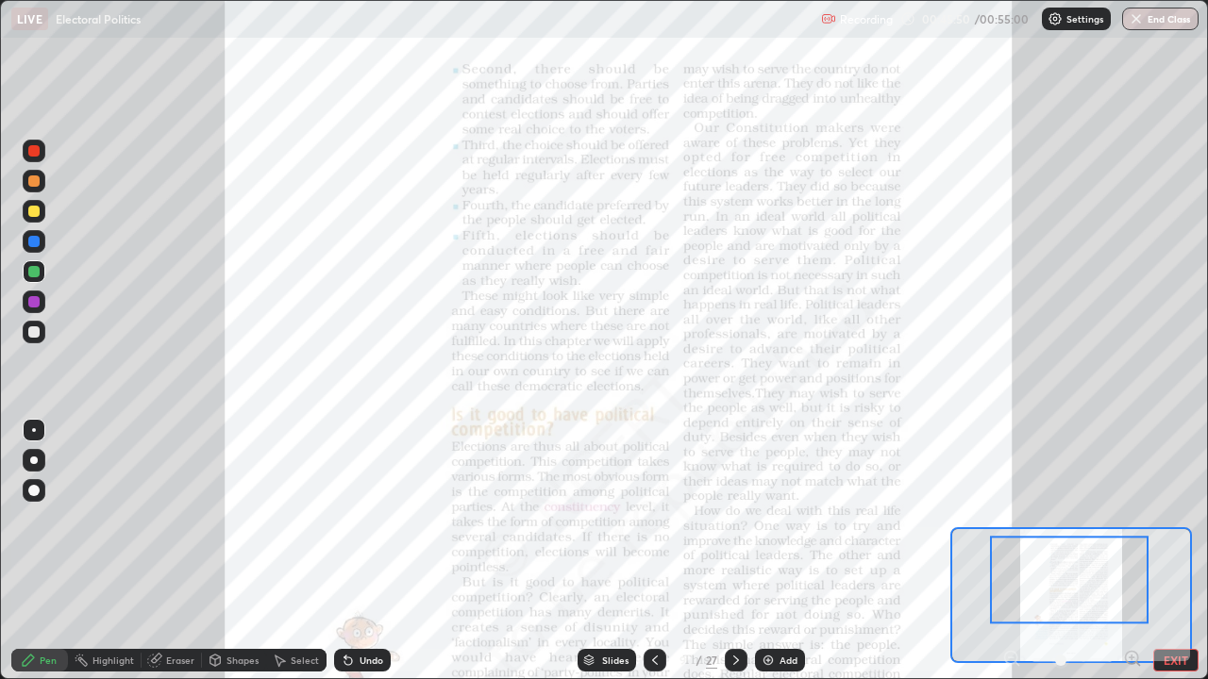
click at [37, 300] on div at bounding box center [33, 301] width 11 height 11
click at [34, 240] on div at bounding box center [33, 241] width 11 height 11
click at [1137, 26] on button "End Class" at bounding box center [1161, 19] width 75 height 23
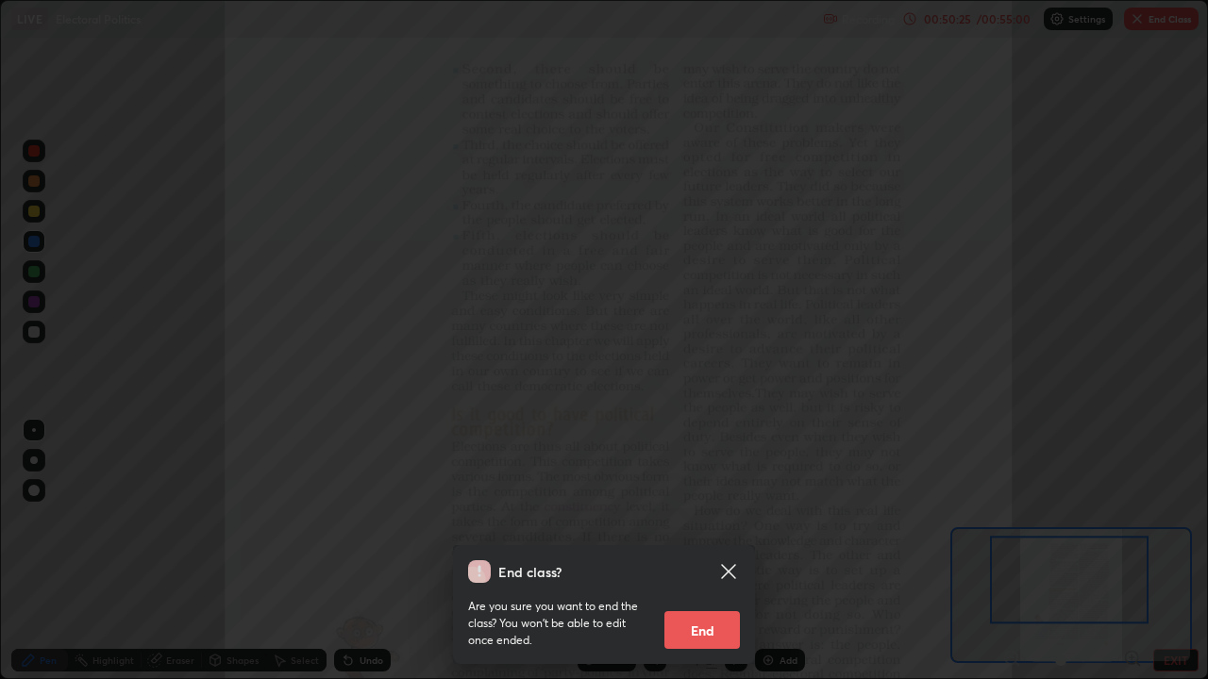
click at [728, 551] on button "End" at bounding box center [701, 631] width 75 height 38
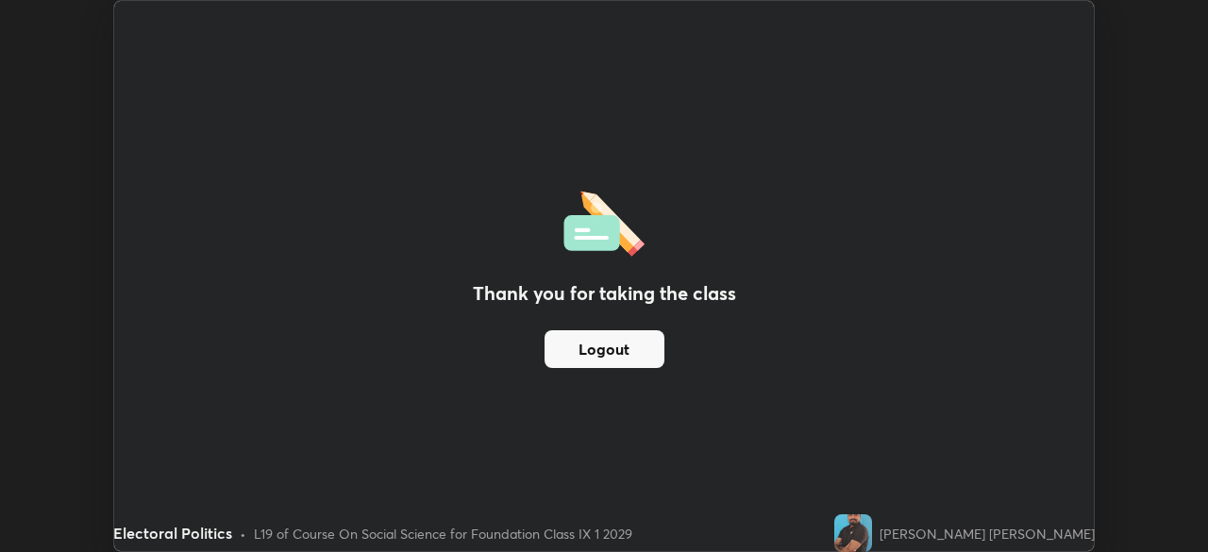
scroll to position [93820, 93164]
click at [581, 359] on button "Logout" at bounding box center [605, 349] width 120 height 38
click at [642, 360] on button "Logout" at bounding box center [605, 349] width 120 height 38
click at [637, 354] on button "Logout" at bounding box center [605, 349] width 120 height 38
click at [636, 356] on button "Logout" at bounding box center [605, 349] width 120 height 38
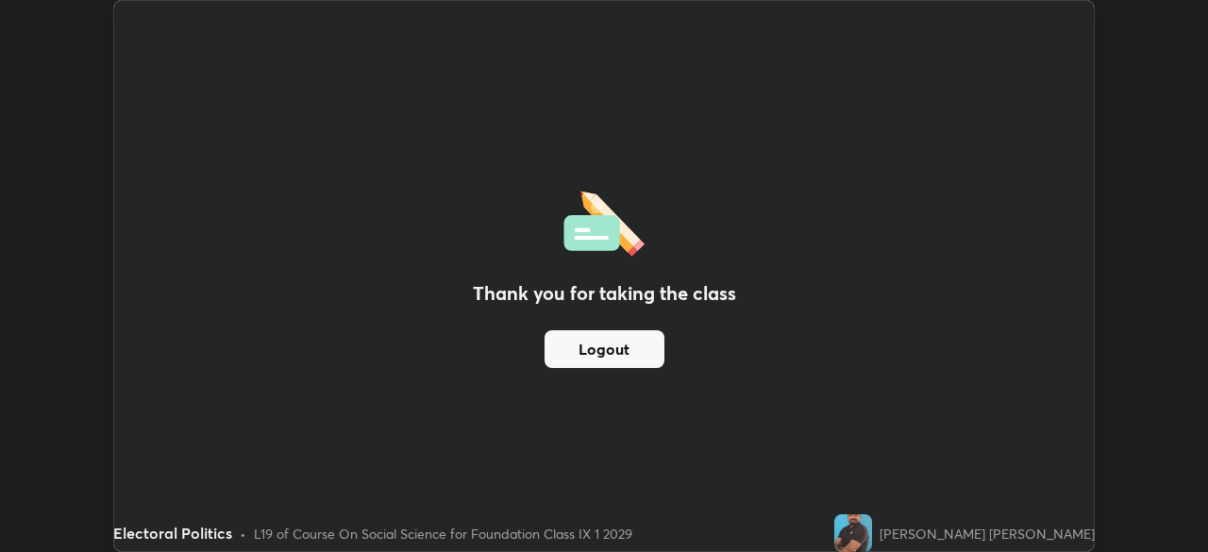
click at [636, 357] on button "Logout" at bounding box center [605, 349] width 120 height 38
click at [638, 354] on button "Logout" at bounding box center [605, 349] width 120 height 38
click at [637, 359] on button "Logout" at bounding box center [605, 349] width 120 height 38
click at [598, 353] on button "Logout" at bounding box center [605, 349] width 120 height 38
click at [583, 357] on button "Logout" at bounding box center [605, 349] width 120 height 38
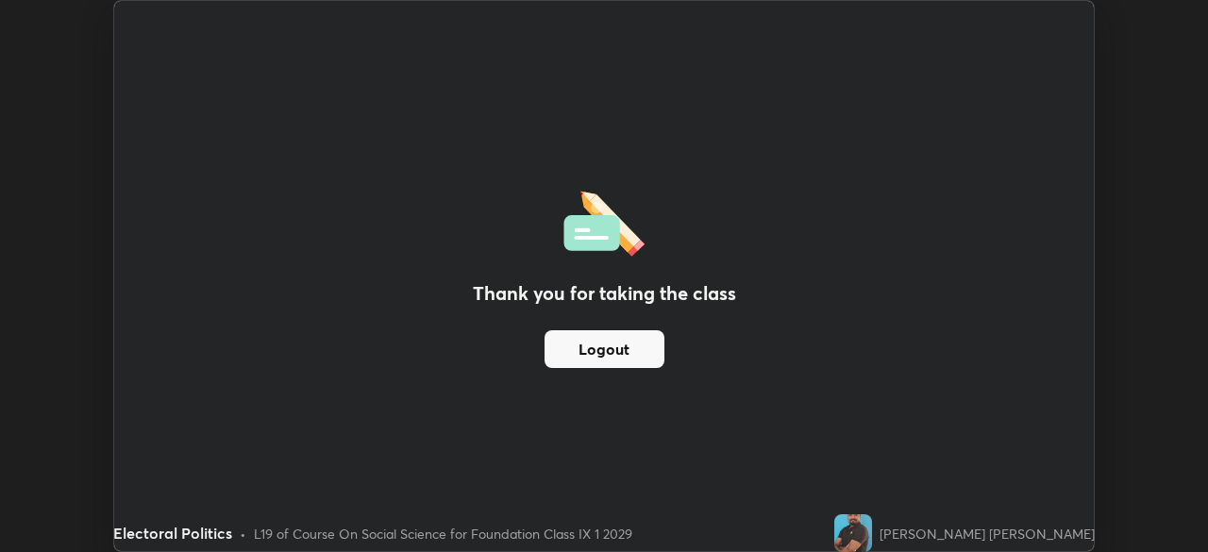
click at [612, 356] on button "Logout" at bounding box center [605, 349] width 120 height 38
click at [618, 344] on button "Logout" at bounding box center [605, 349] width 120 height 38
click at [872, 536] on img at bounding box center [853, 533] width 38 height 38
click at [872, 526] on img at bounding box center [853, 533] width 38 height 38
click at [872, 528] on img at bounding box center [853, 533] width 38 height 38
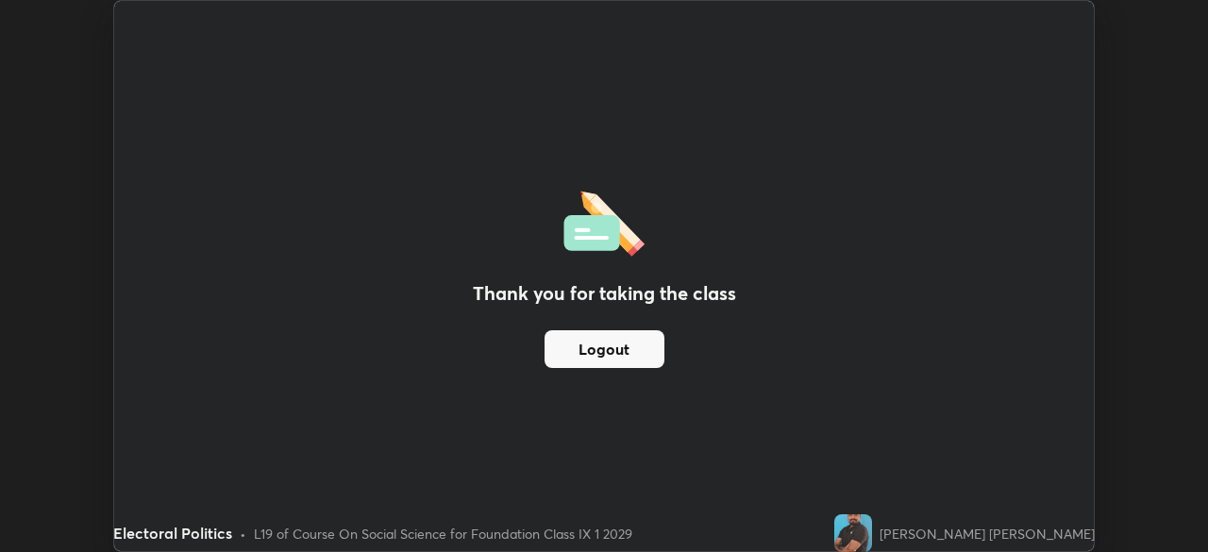
click at [579, 348] on button "Logout" at bounding box center [605, 349] width 120 height 38
click at [570, 351] on button "Logout" at bounding box center [605, 349] width 120 height 38
click at [576, 346] on button "Logout" at bounding box center [605, 349] width 120 height 38
click at [574, 350] on button "Logout" at bounding box center [605, 349] width 120 height 38
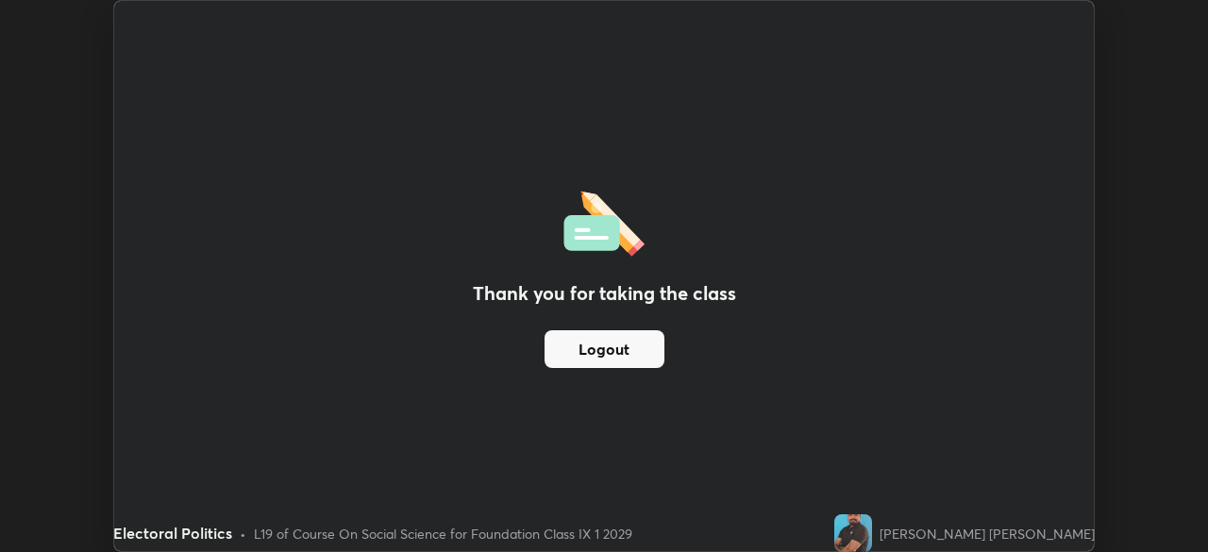
click at [580, 349] on button "Logout" at bounding box center [605, 349] width 120 height 38
click at [641, 351] on button "Logout" at bounding box center [605, 349] width 120 height 38
click at [602, 365] on button "Logout" at bounding box center [605, 349] width 120 height 38
click at [610, 364] on button "Logout" at bounding box center [605, 349] width 120 height 38
click at [599, 364] on button "Logout" at bounding box center [605, 349] width 120 height 38
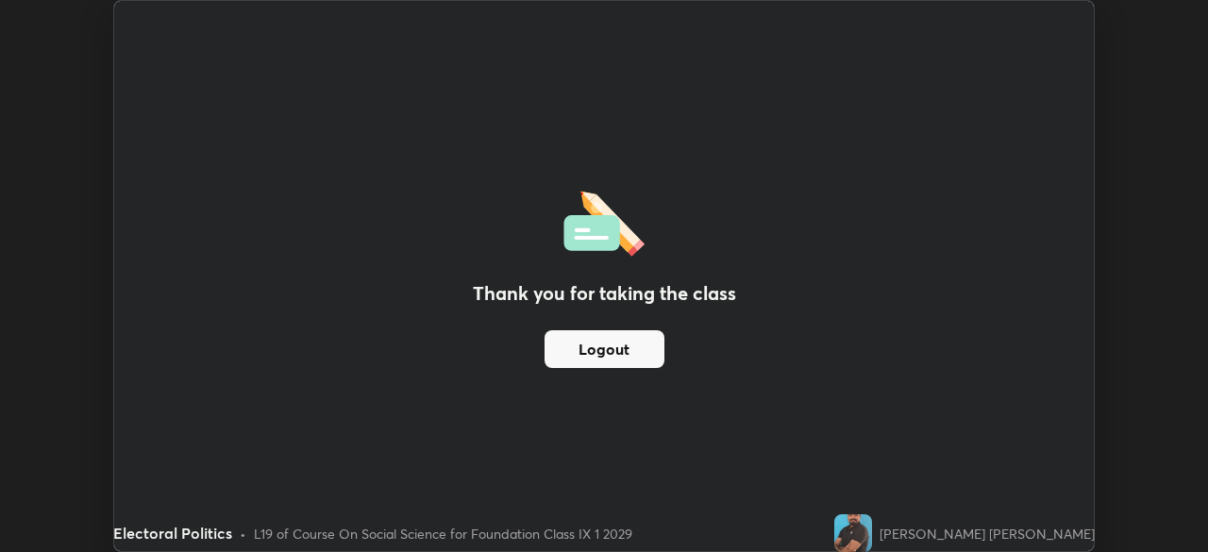
click at [600, 367] on button "Logout" at bounding box center [605, 349] width 120 height 38
click at [600, 365] on button "Logout" at bounding box center [605, 349] width 120 height 38
click at [579, 359] on button "Logout" at bounding box center [605, 349] width 120 height 38
